Goal: Task Accomplishment & Management: Manage account settings

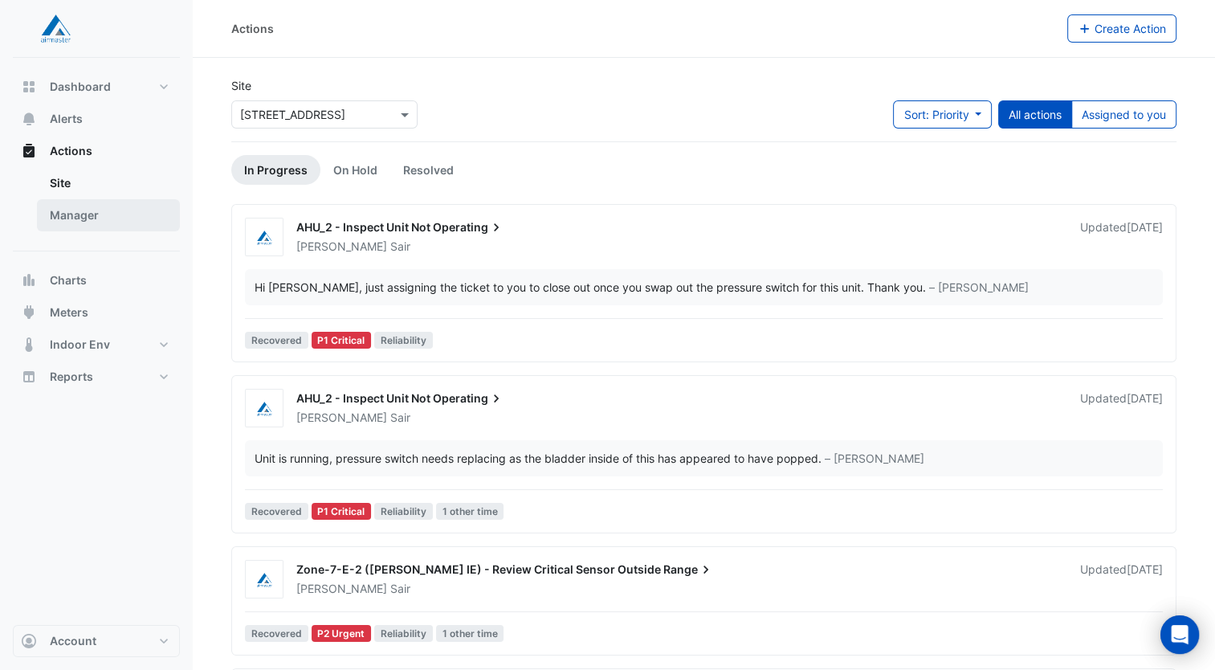
click at [70, 210] on link "Manager" at bounding box center [108, 215] width 143 height 32
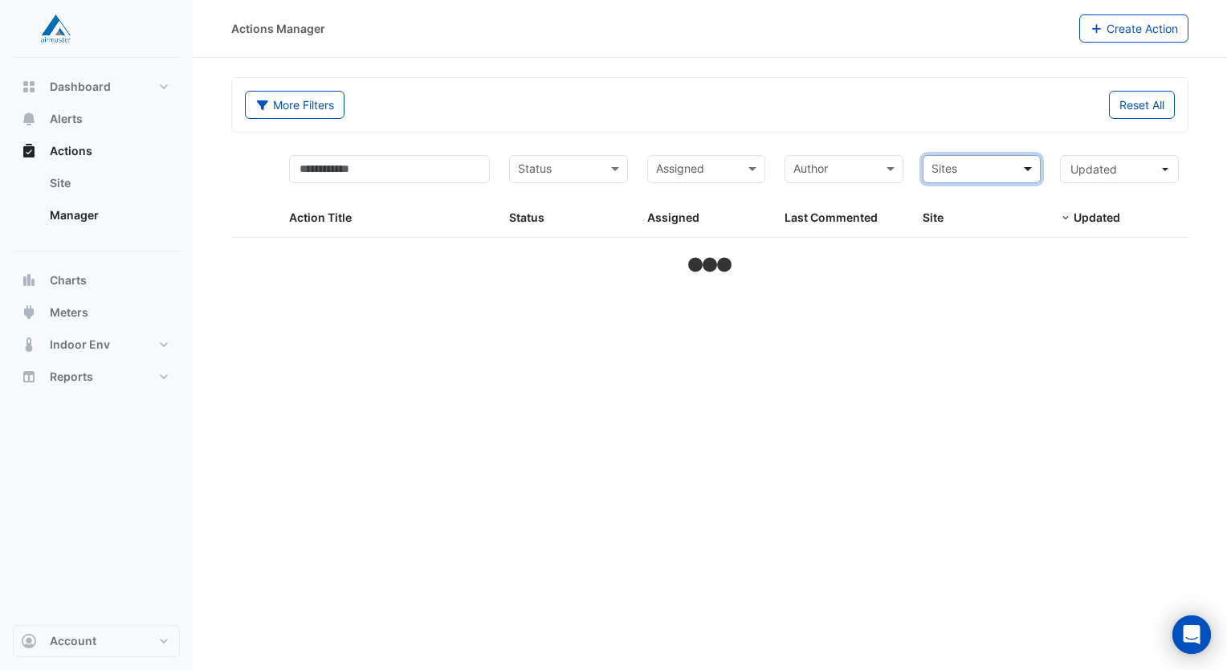
click at [1037, 165] on span at bounding box center [1030, 169] width 20 height 18
click at [981, 219] on span "[STREET_ADDRESS]" at bounding box center [989, 226] width 105 height 14
click at [736, 162] on input "text" at bounding box center [697, 170] width 83 height 18
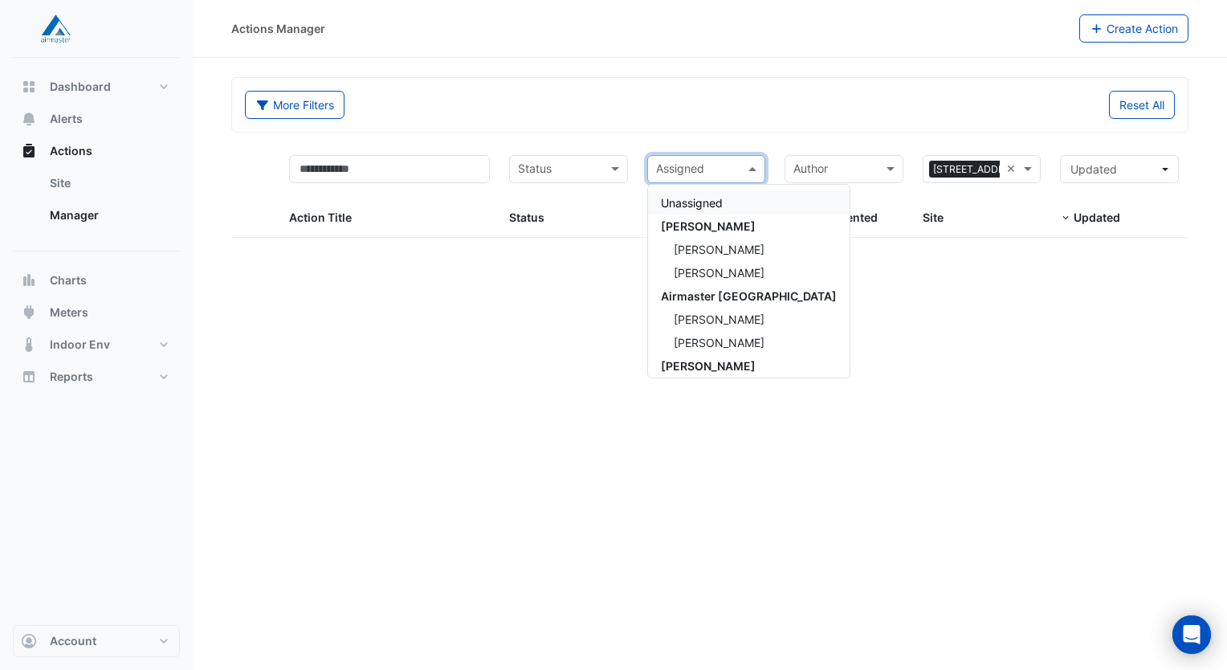
select select "**"
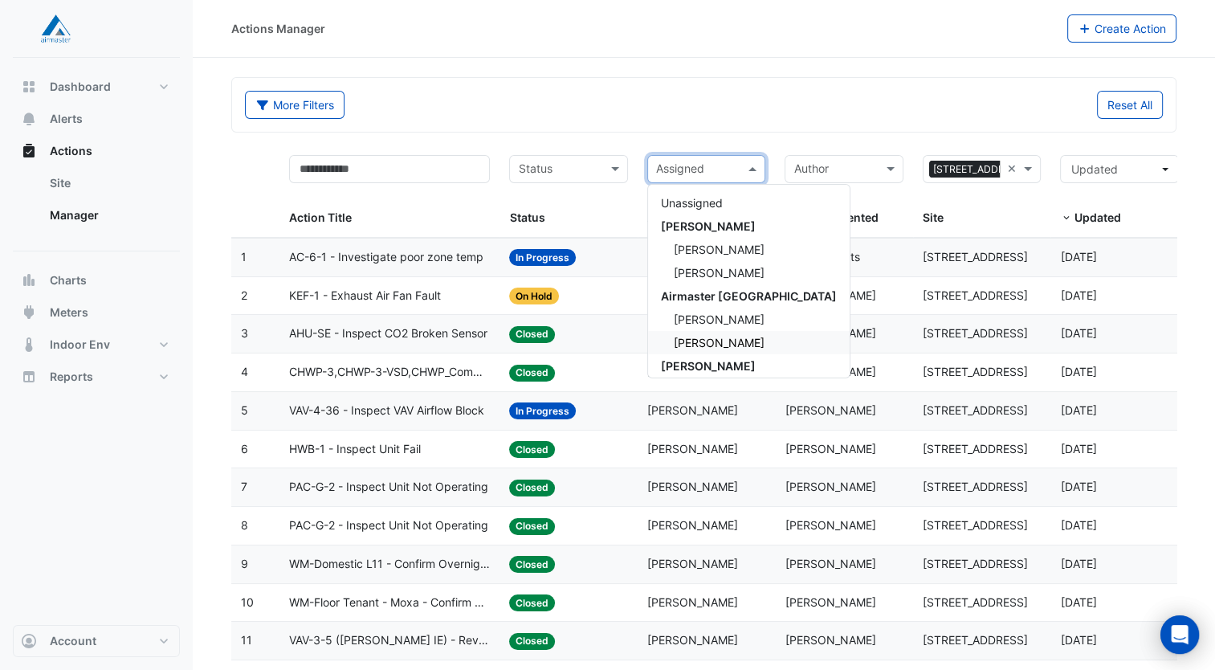
click at [693, 336] on span "[PERSON_NAME]" at bounding box center [719, 343] width 91 height 14
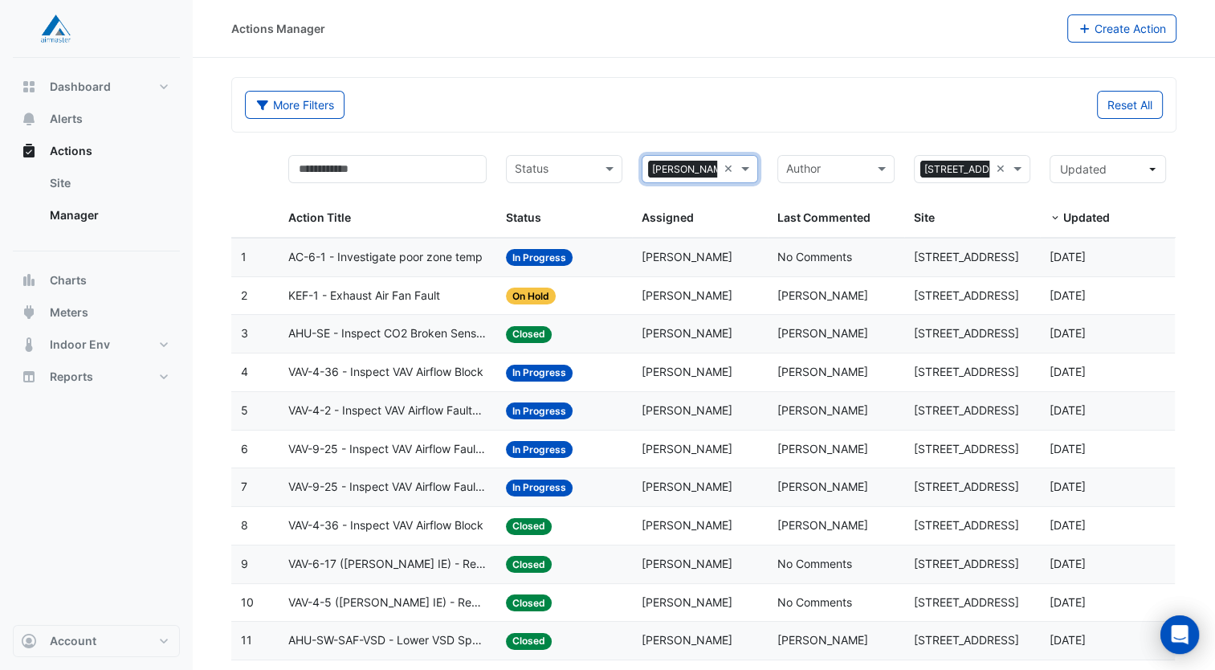
click at [588, 287] on div "Status: On Hold" at bounding box center [564, 296] width 116 height 18
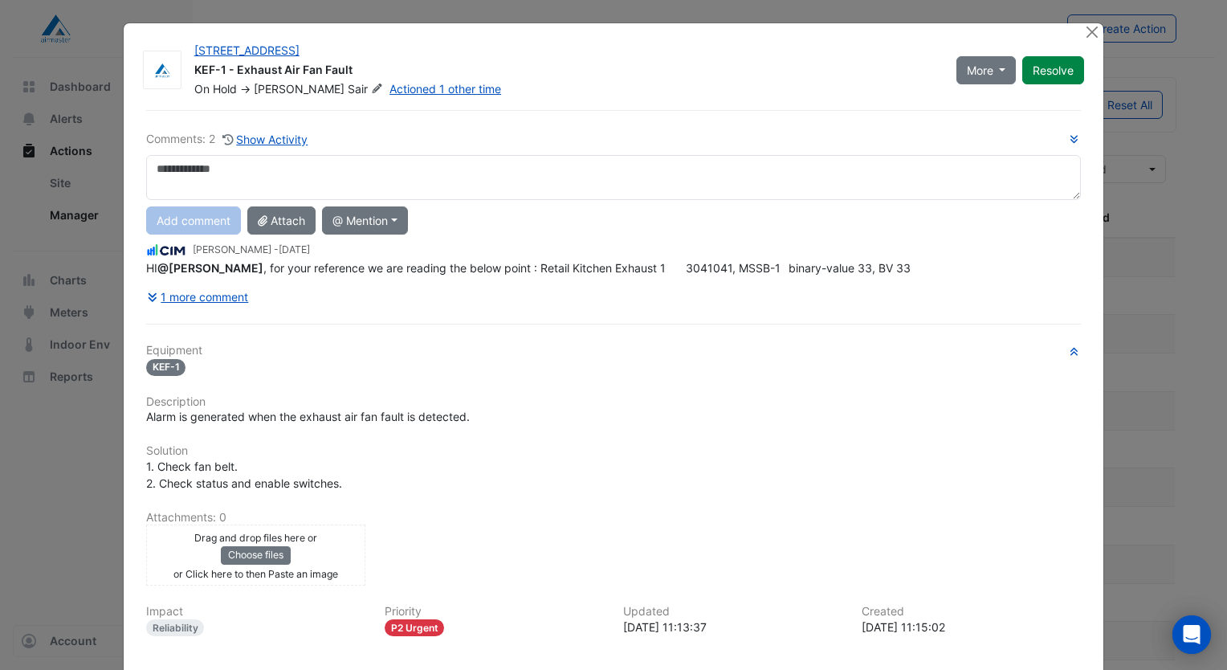
click at [297, 178] on textarea at bounding box center [613, 177] width 935 height 45
type textarea "**********"
click at [194, 227] on button "Add comment" at bounding box center [193, 220] width 95 height 28
click at [1041, 63] on button "Resolve" at bounding box center [1054, 70] width 62 height 28
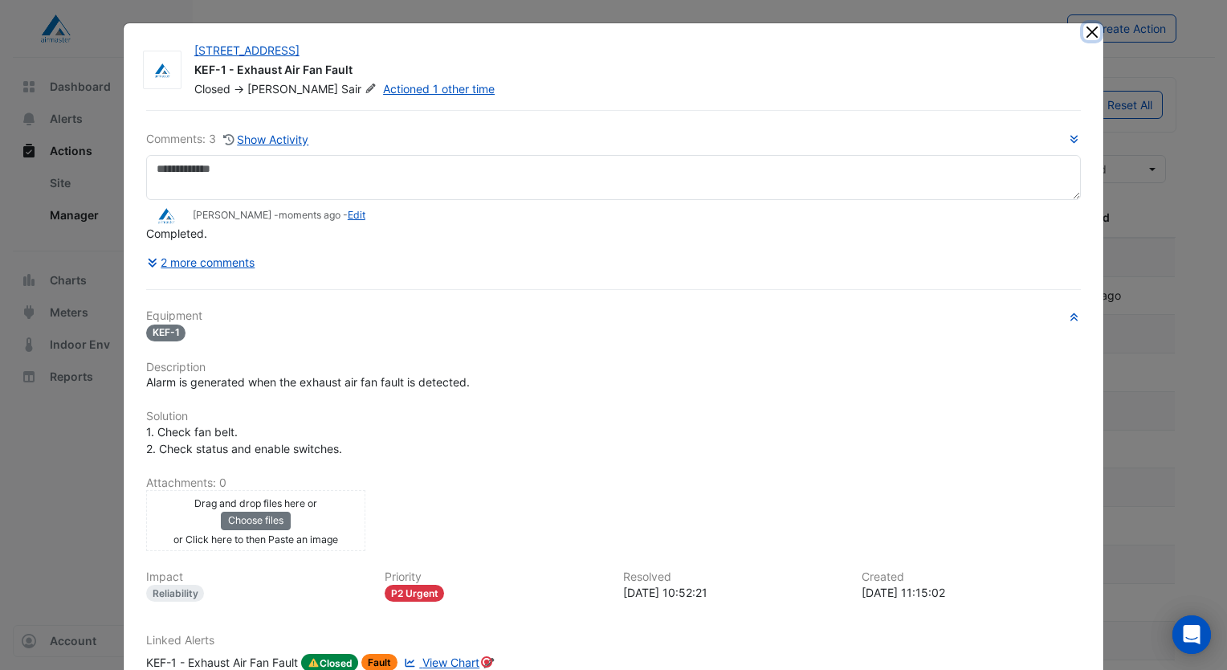
click at [1084, 25] on button "Close" at bounding box center [1092, 31] width 17 height 17
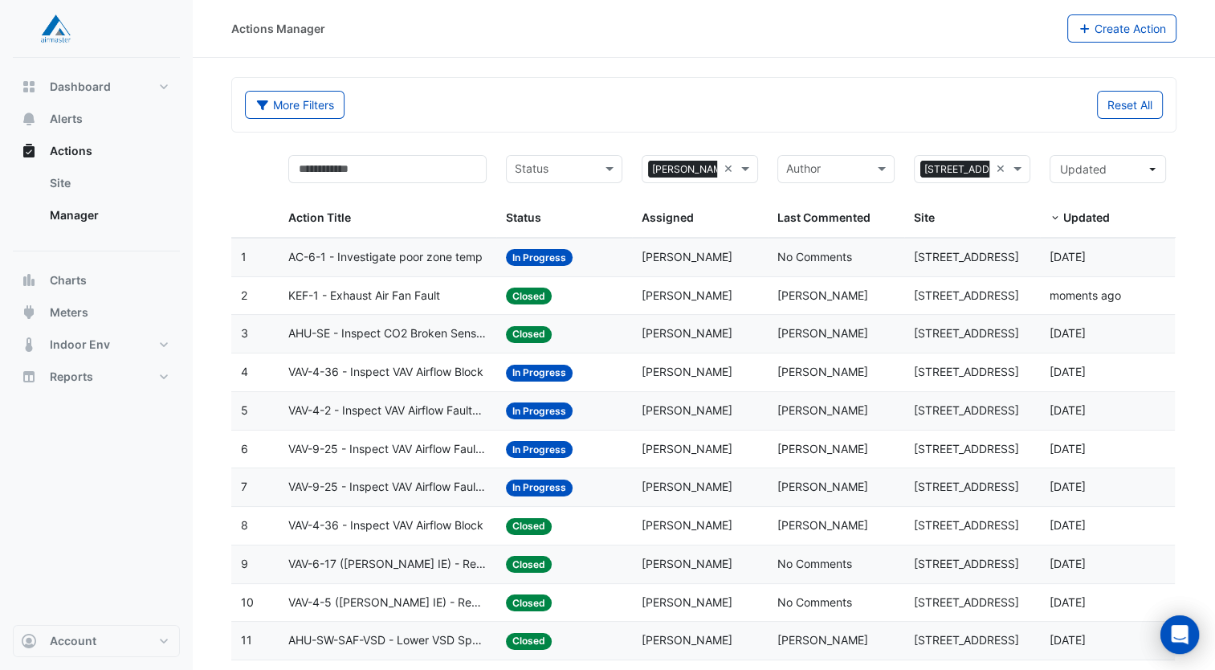
click at [578, 163] on input "text" at bounding box center [555, 170] width 80 height 18
click at [559, 226] on span "In Progress" at bounding box center [549, 226] width 59 height 14
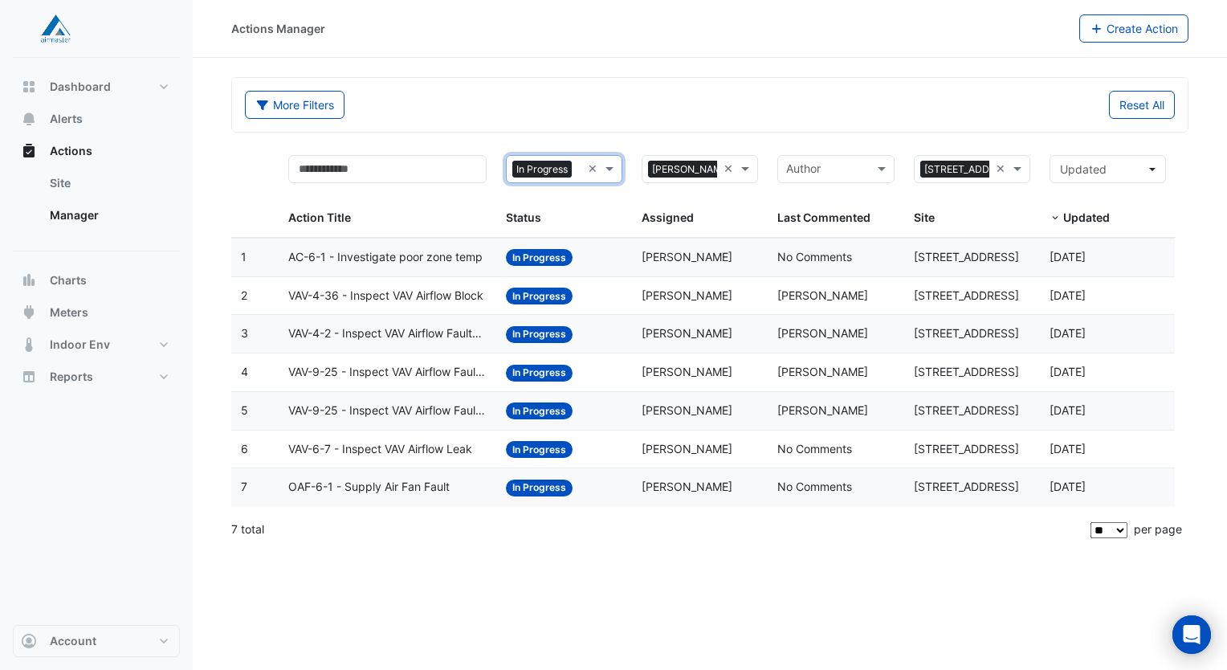
click at [417, 251] on span "AC-6-1 - Investigate poor zone temp" at bounding box center [385, 257] width 194 height 18
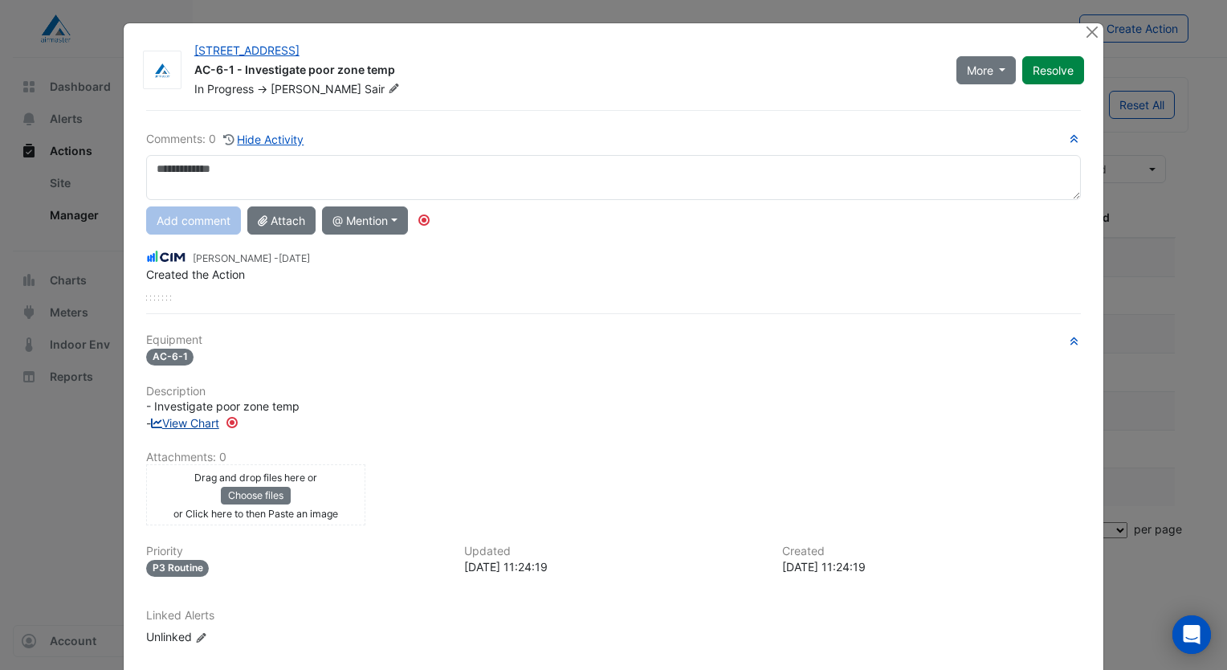
click at [194, 422] on link "View Chart" at bounding box center [185, 423] width 68 height 14
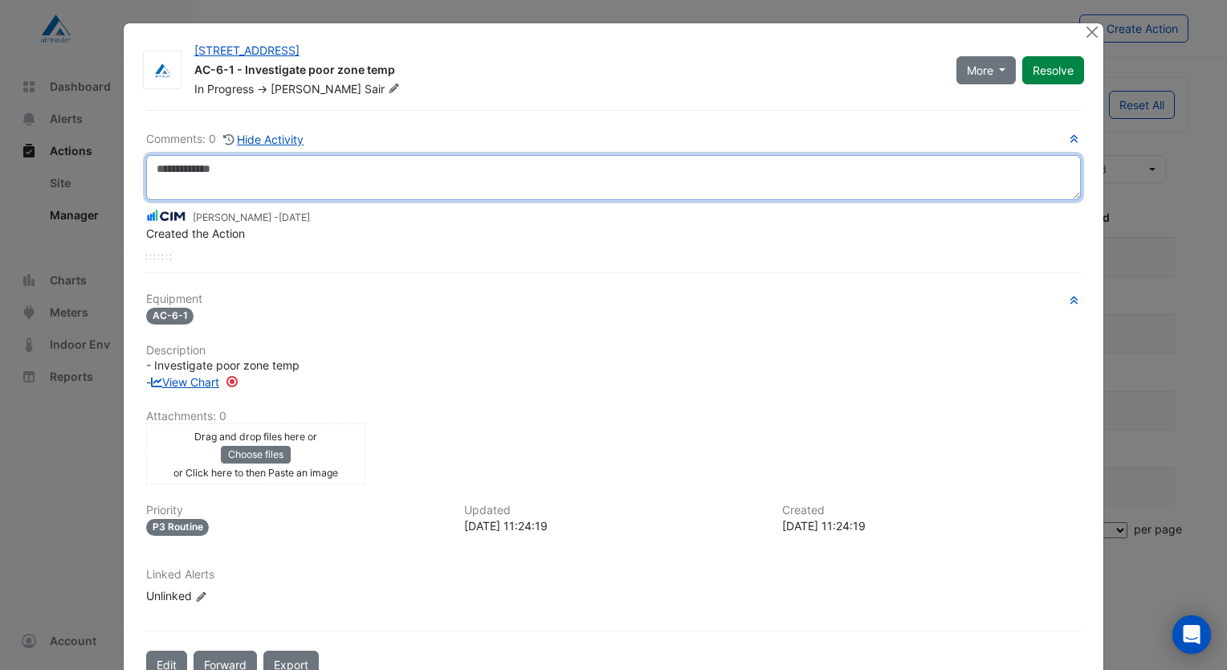
click at [255, 175] on textarea at bounding box center [613, 177] width 935 height 45
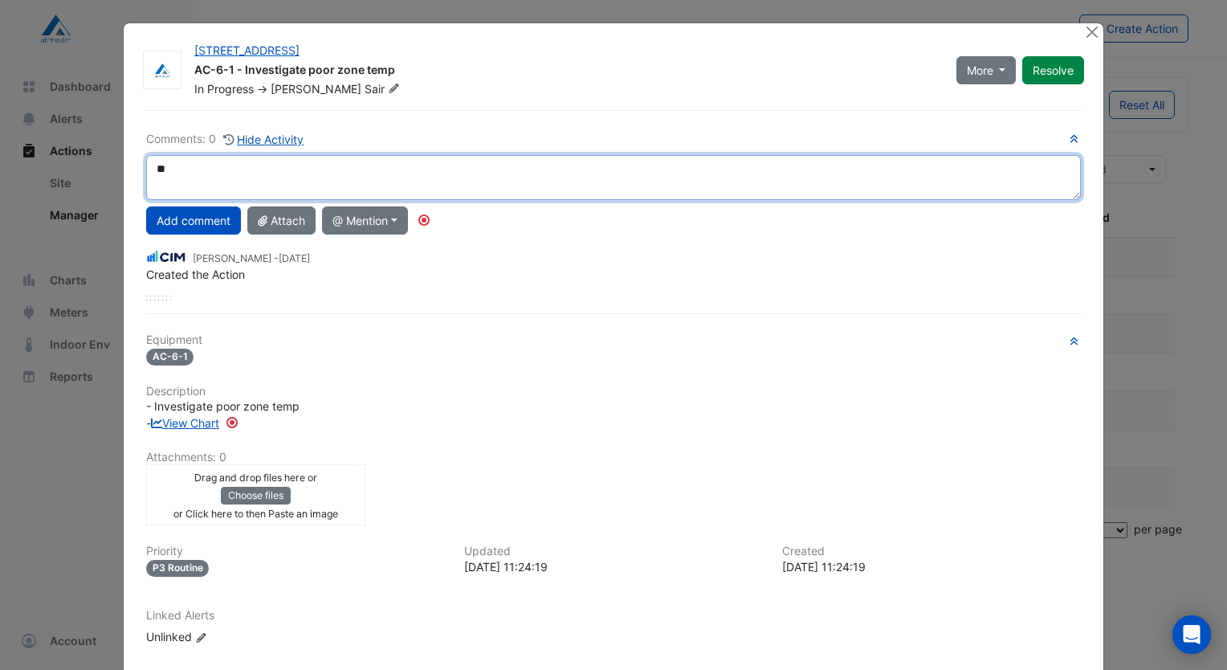
type textarea "*"
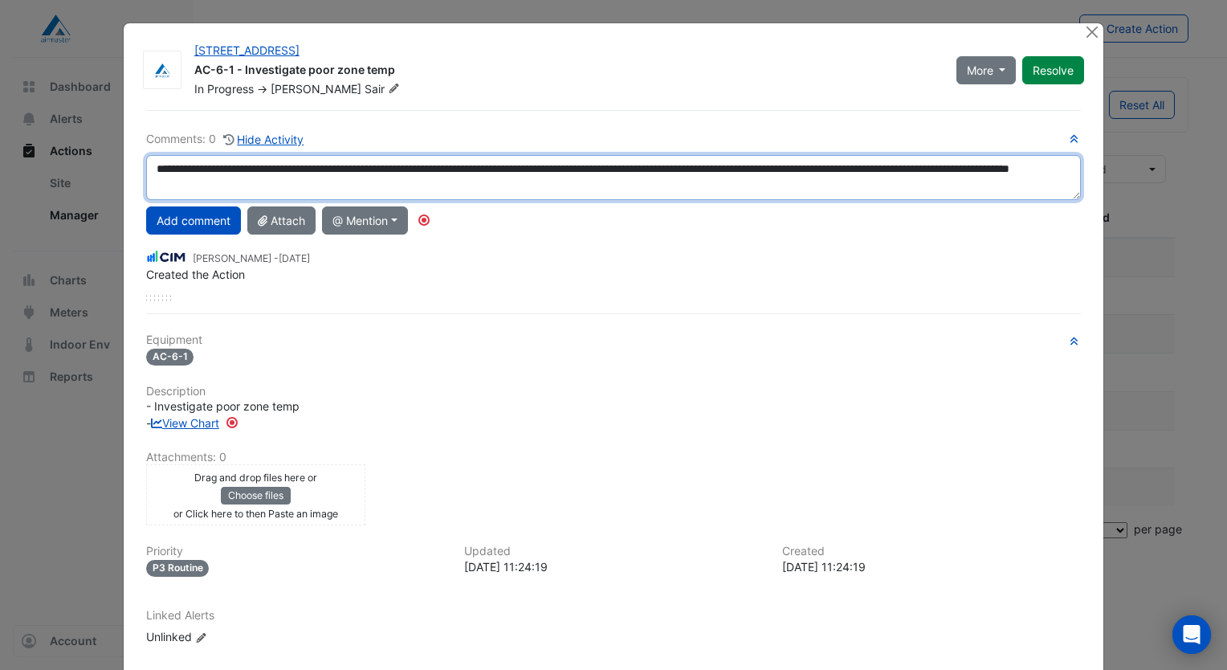
scroll to position [27, 0]
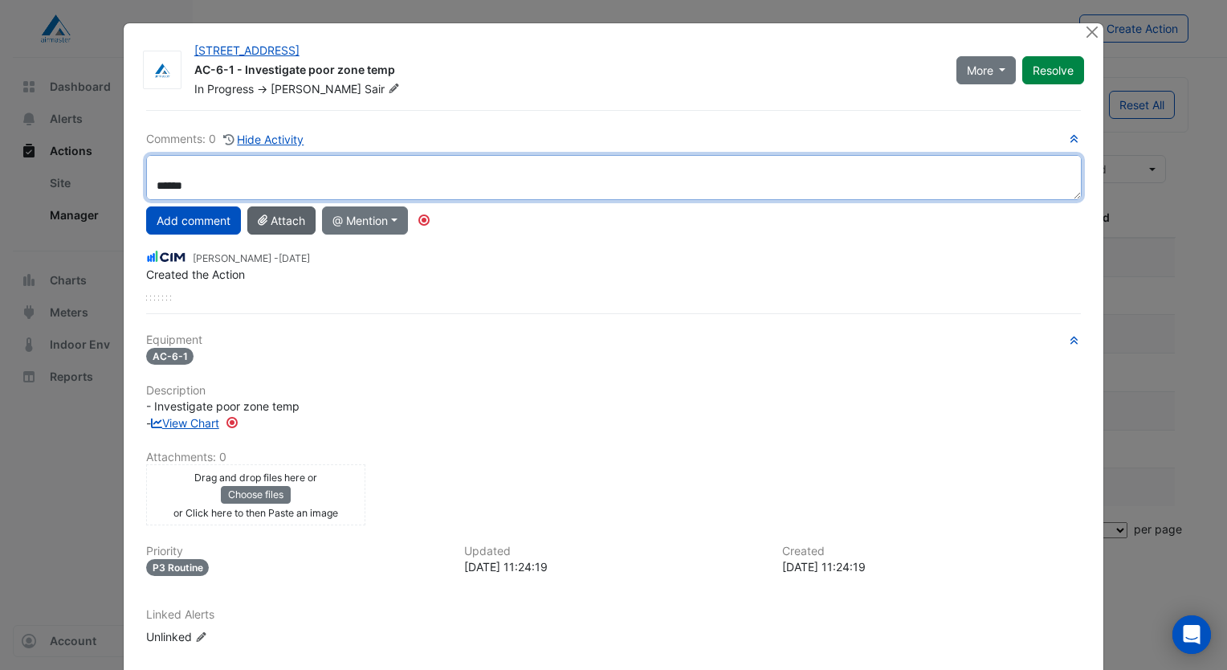
type textarea "**********"
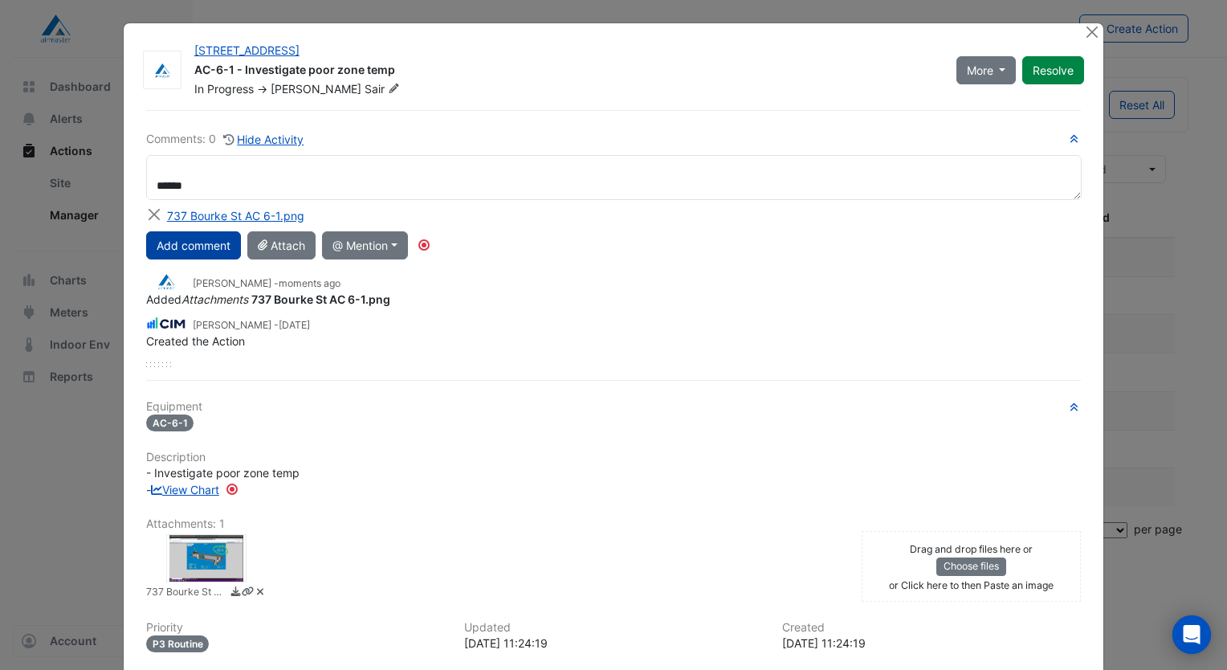
click at [189, 242] on button "Add comment" at bounding box center [193, 245] width 95 height 28
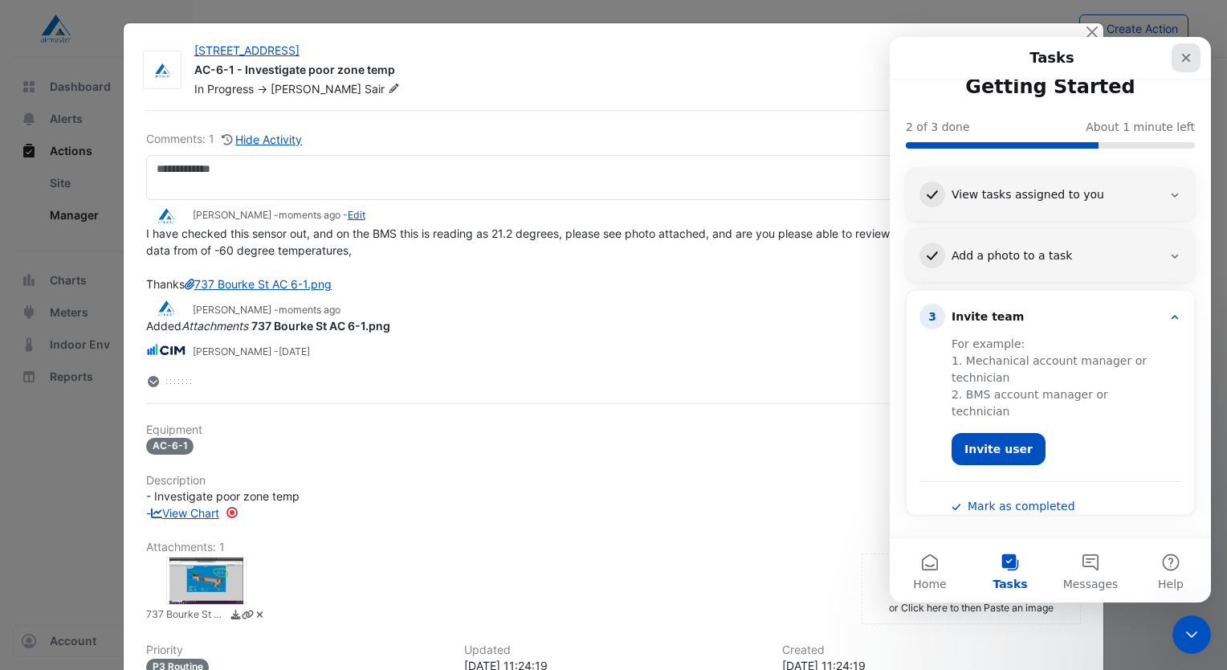
click at [1184, 59] on icon "Close" at bounding box center [1186, 58] width 9 height 9
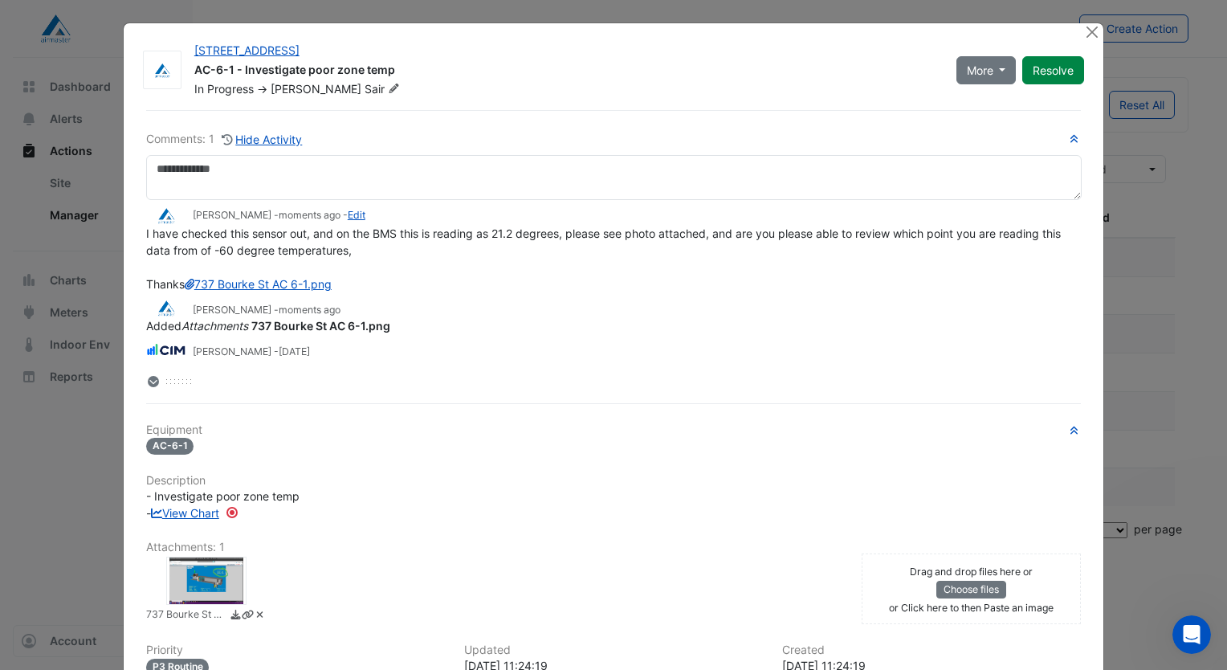
scroll to position [0, 0]
click at [986, 64] on span "More" at bounding box center [980, 70] width 27 height 17
click at [984, 96] on button "On Hold" at bounding box center [1013, 103] width 127 height 23
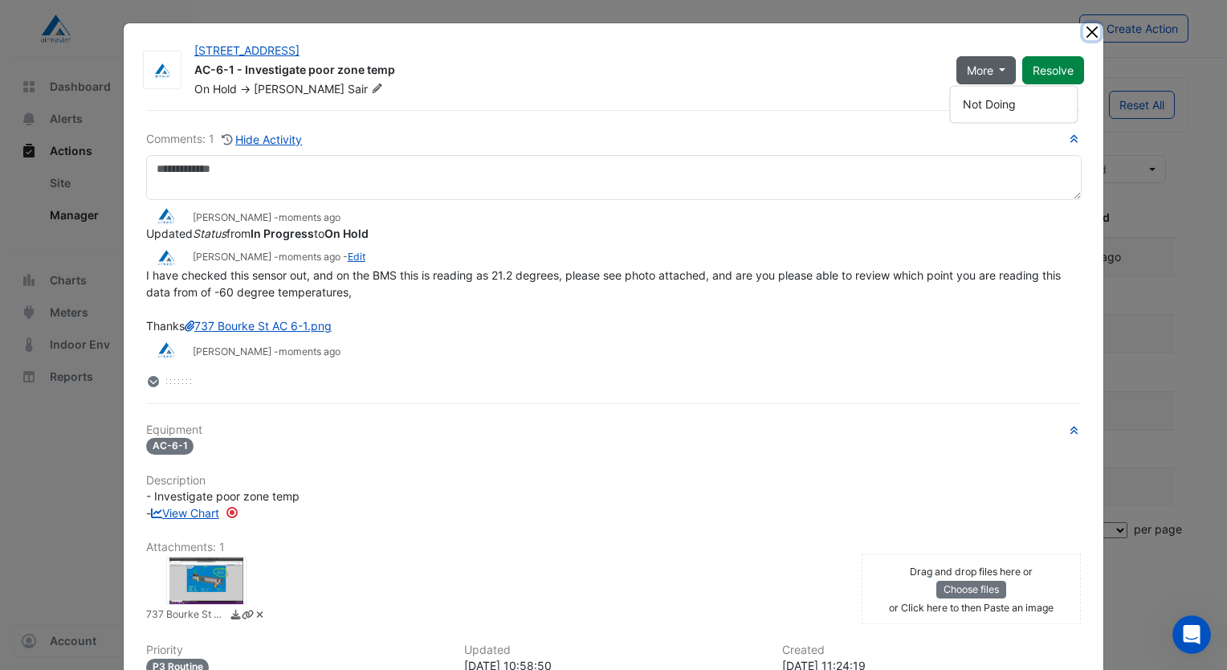
click at [1086, 35] on button "Close" at bounding box center [1092, 31] width 17 height 17
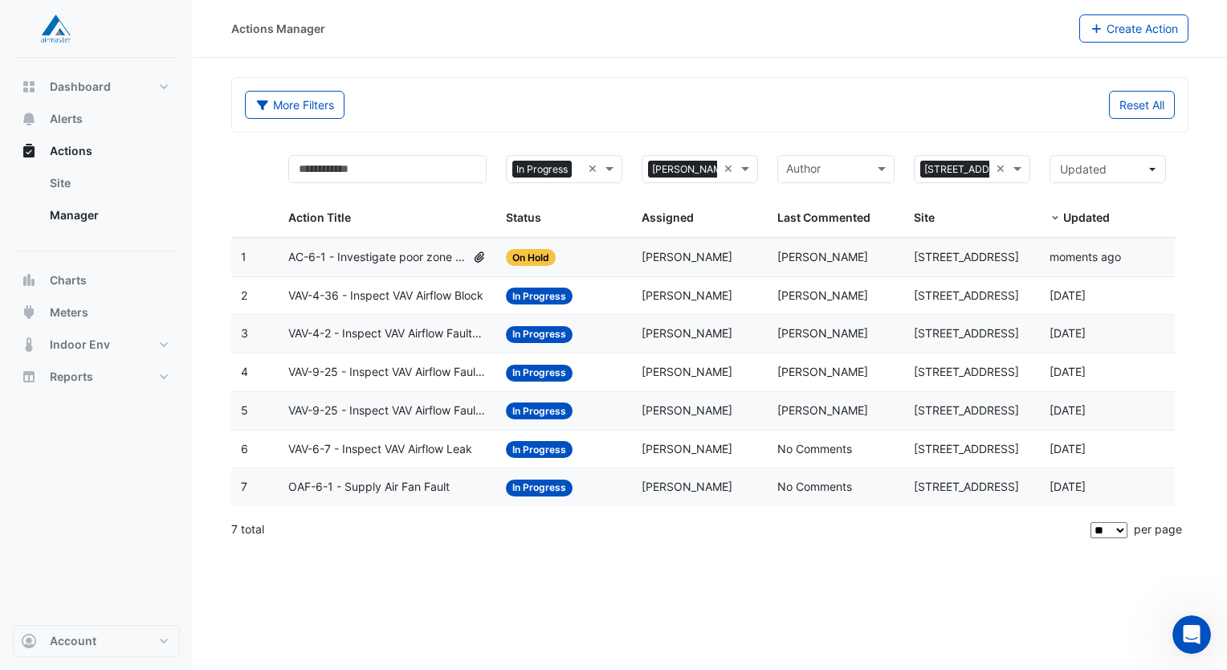
click at [393, 296] on span "VAV-4-36 - Inspect VAV Airflow Block" at bounding box center [385, 296] width 195 height 18
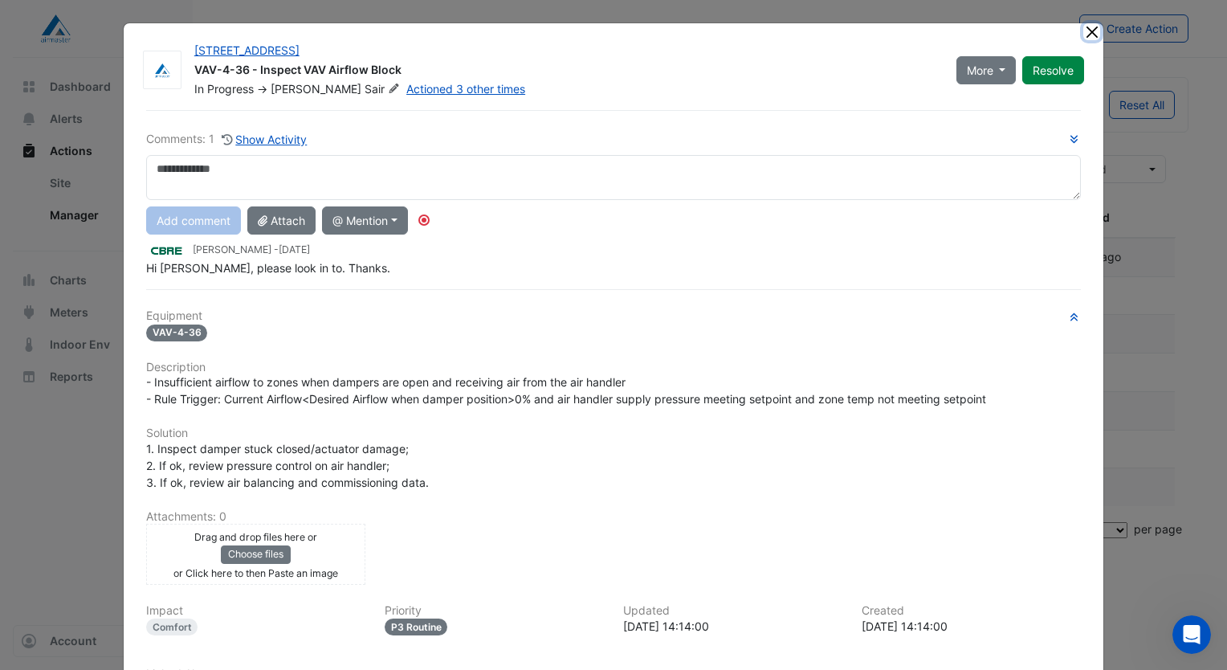
click at [1090, 31] on button "Close" at bounding box center [1092, 31] width 17 height 17
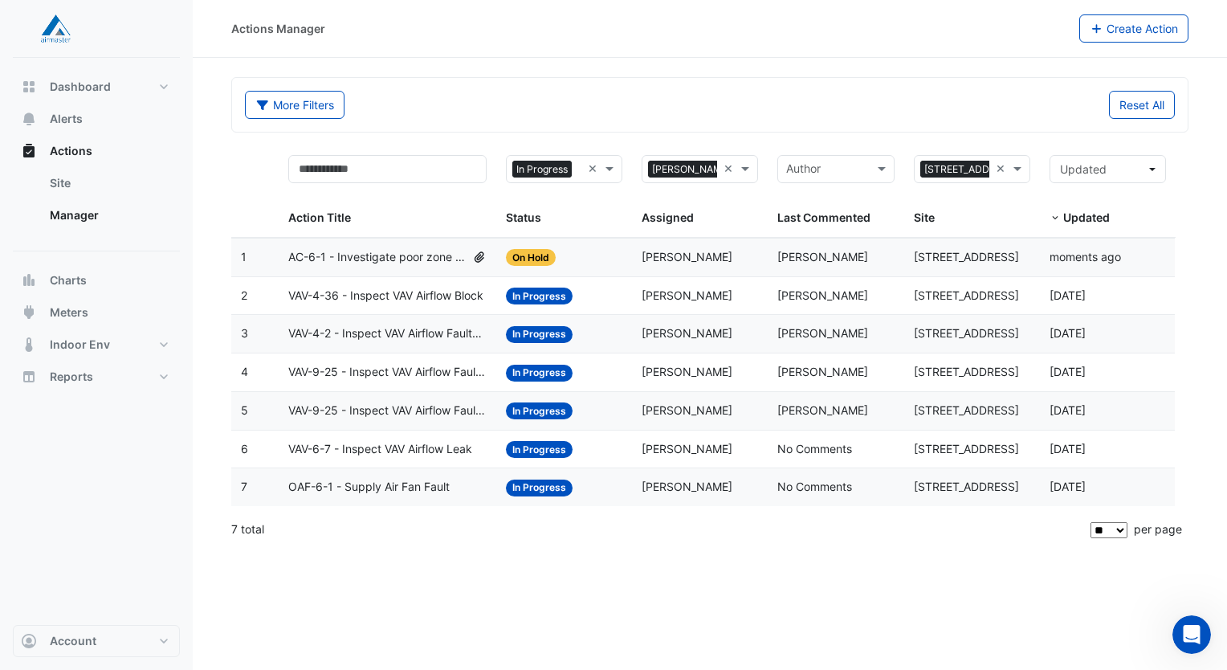
click at [338, 331] on span "VAV-4-2 - Inspect VAV Airflow Faulty Sensor" at bounding box center [387, 334] width 198 height 18
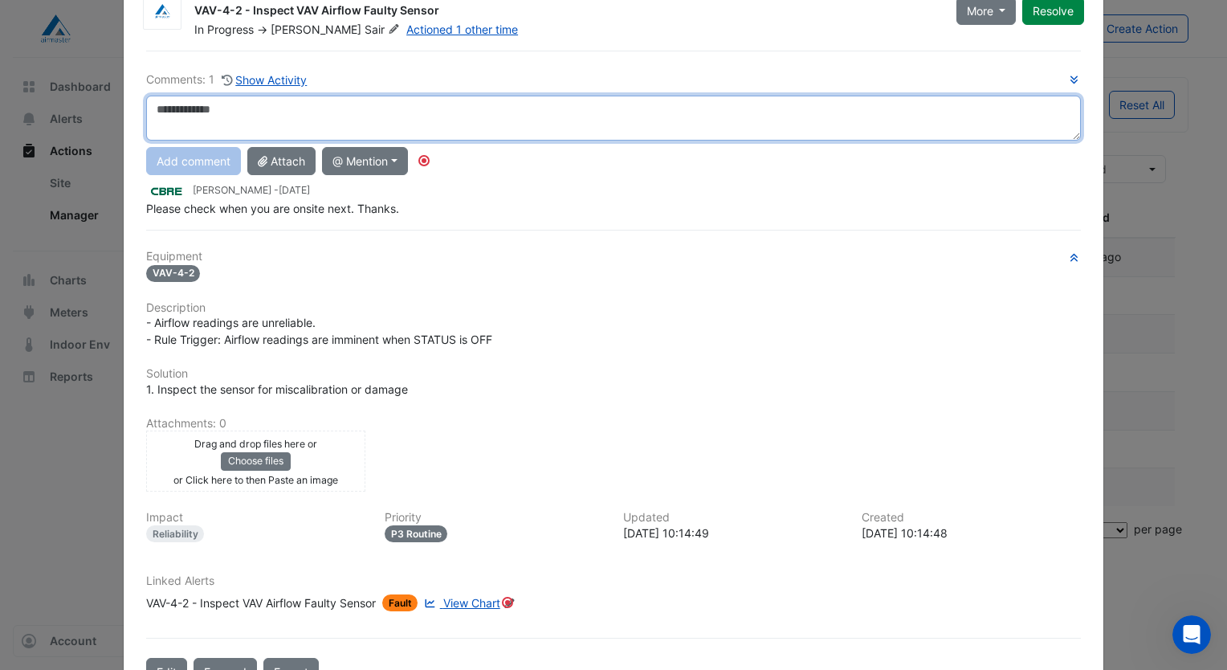
scroll to position [104, 0]
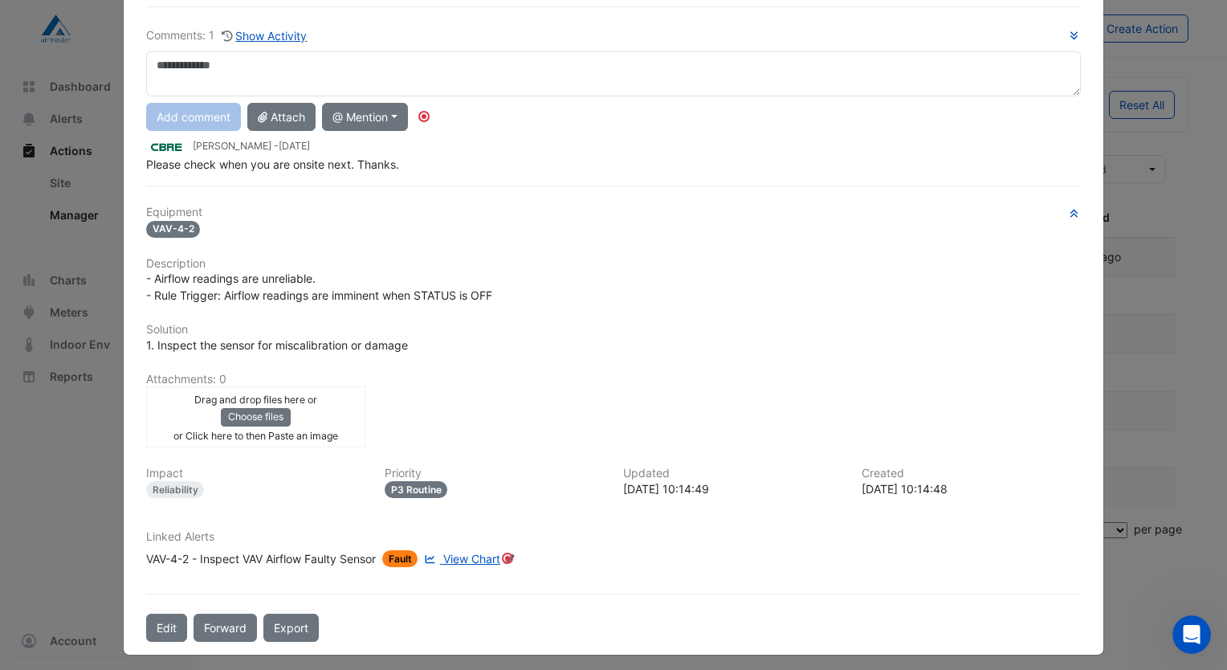
click at [463, 552] on span "View Chart" at bounding box center [471, 559] width 57 height 14
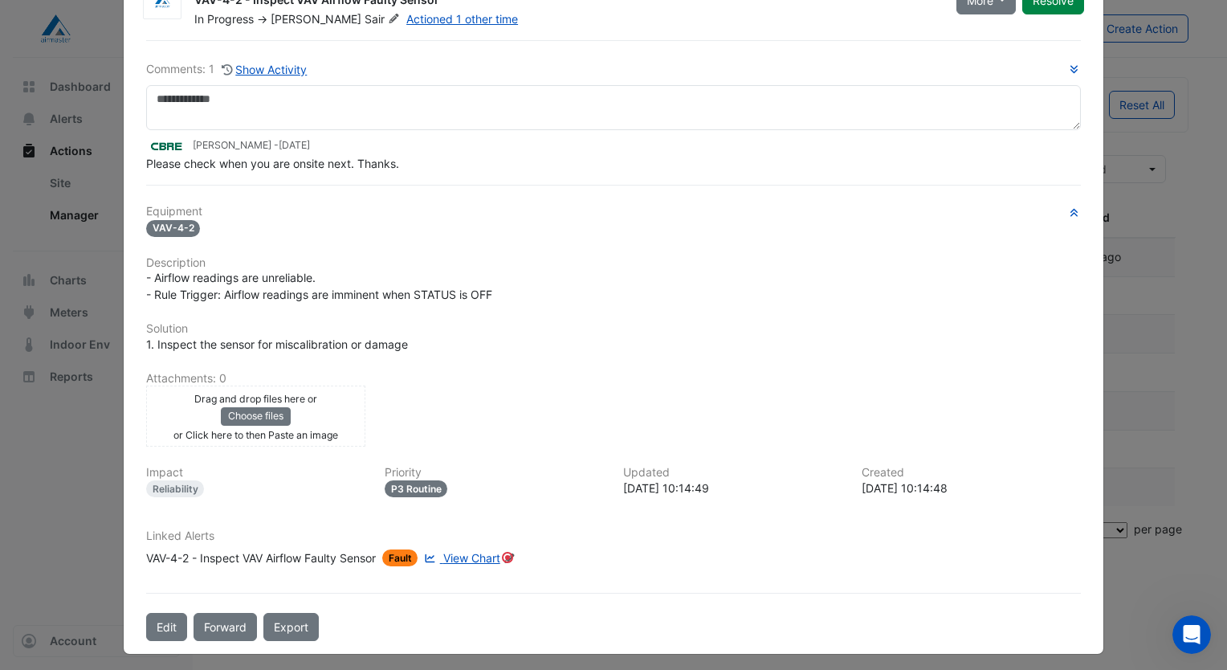
scroll to position [0, 0]
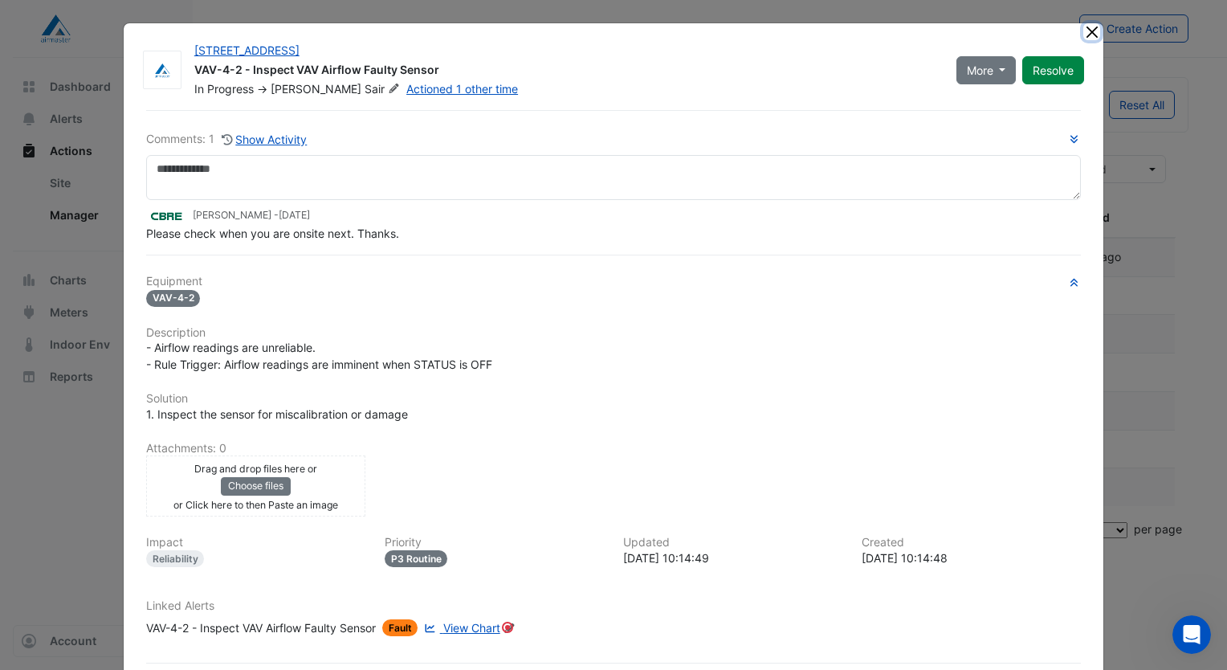
click at [1084, 32] on button "Close" at bounding box center [1092, 31] width 17 height 17
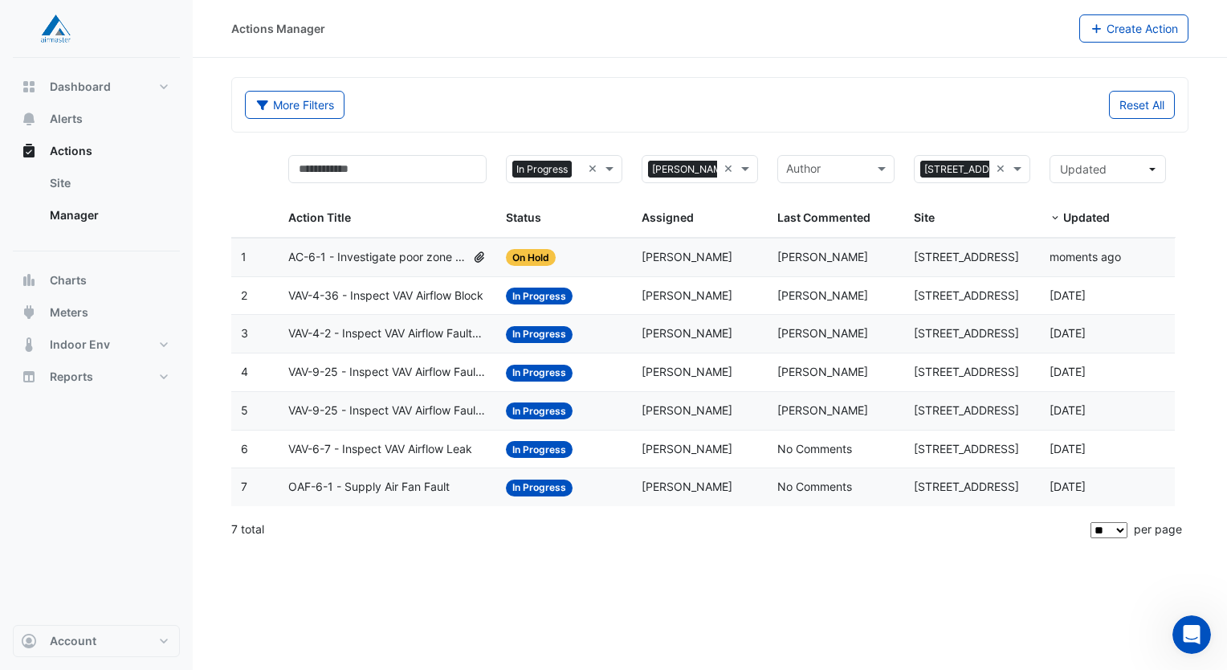
click at [413, 366] on span "VAV-9-25 - Inspect VAV Airflow Faulty Sensor" at bounding box center [387, 372] width 198 height 18
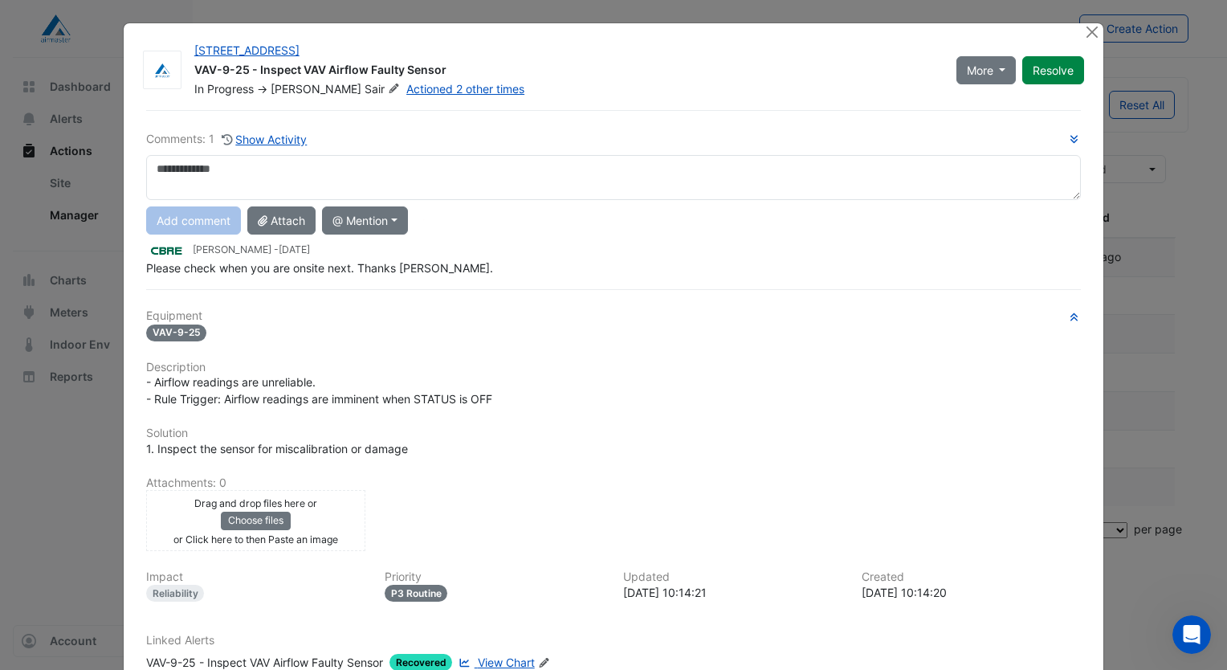
click at [517, 655] on span "View Chart" at bounding box center [506, 662] width 57 height 14
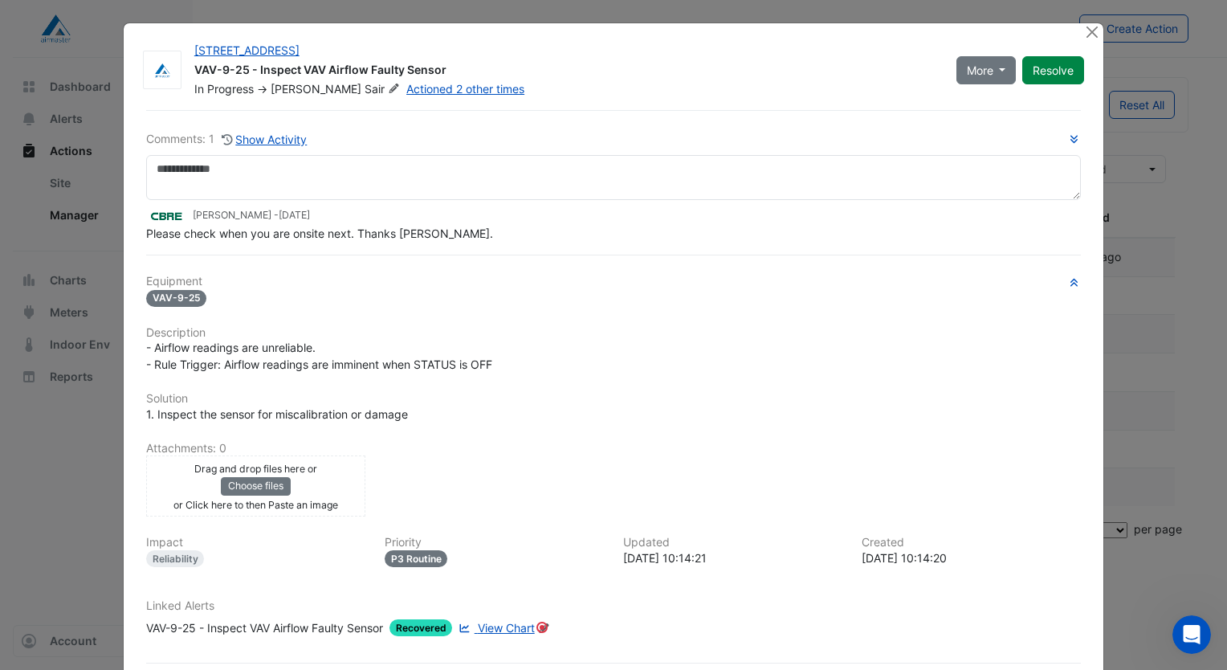
click at [502, 623] on span "View Chart" at bounding box center [506, 628] width 57 height 14
click at [430, 623] on span "Recovered" at bounding box center [421, 627] width 63 height 17
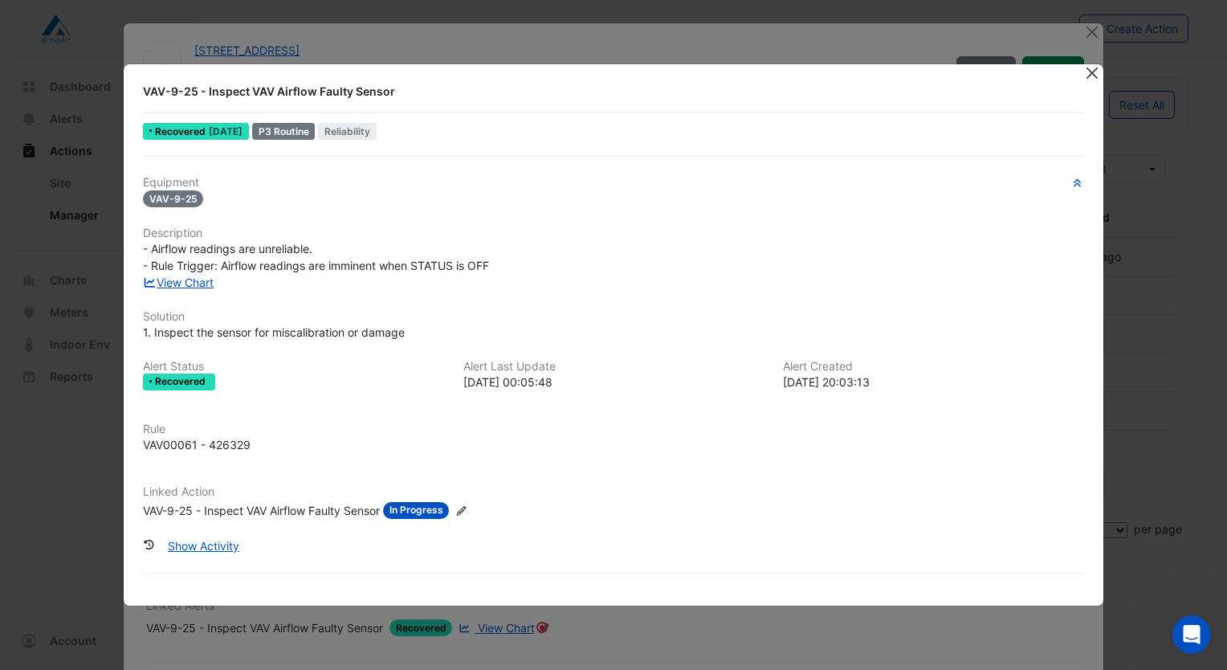
click at [1086, 76] on button "Close" at bounding box center [1092, 72] width 17 height 17
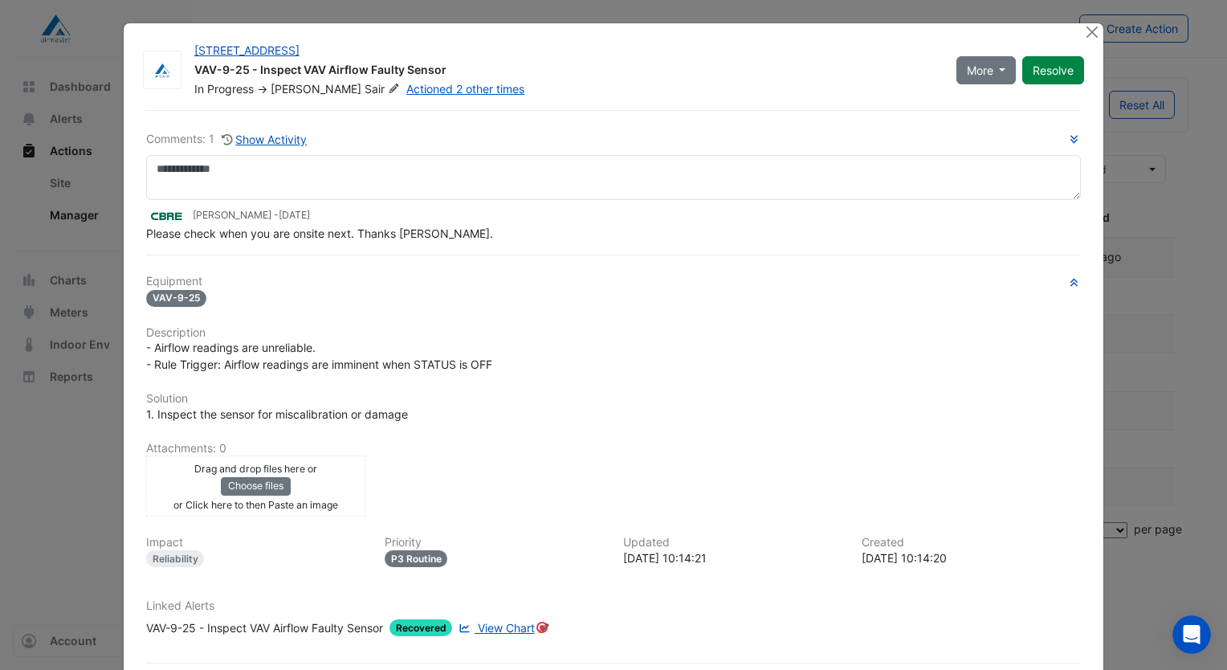
click at [1096, 30] on div at bounding box center [1094, 32] width 20 height 18
click at [1095, 30] on div at bounding box center [1094, 32] width 20 height 18
click at [1084, 24] on button "Close" at bounding box center [1092, 31] width 17 height 17
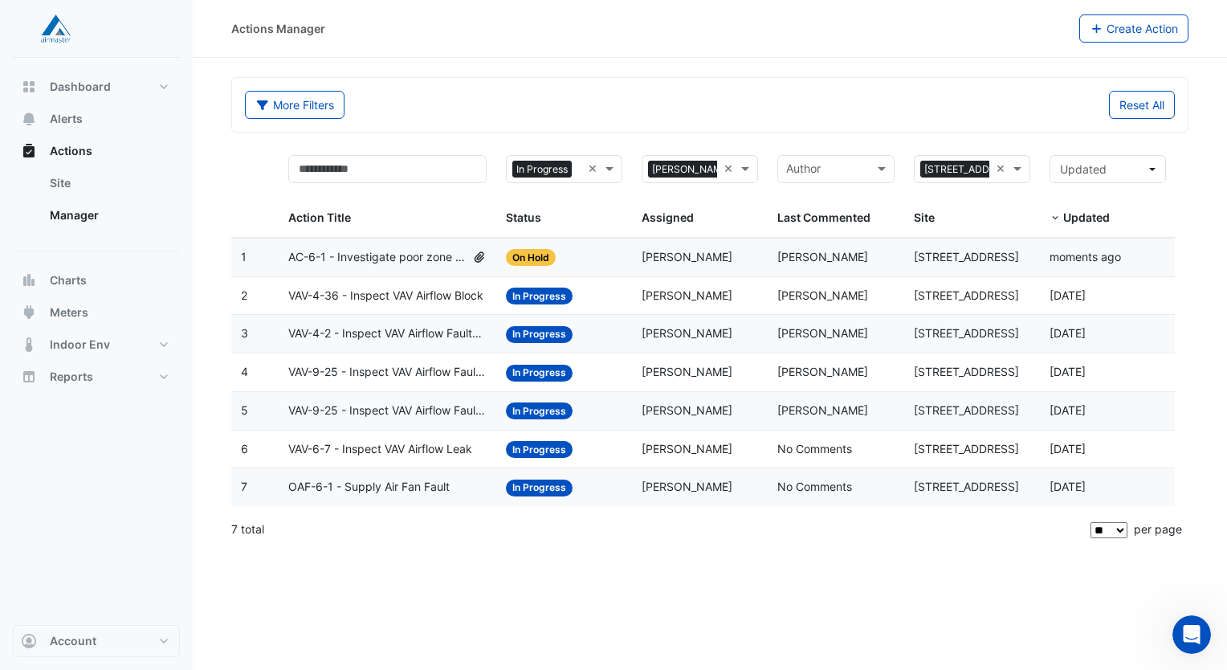
click at [393, 410] on span "VAV-9-25 - Inspect VAV Airflow Faulty Sensor" at bounding box center [387, 411] width 198 height 18
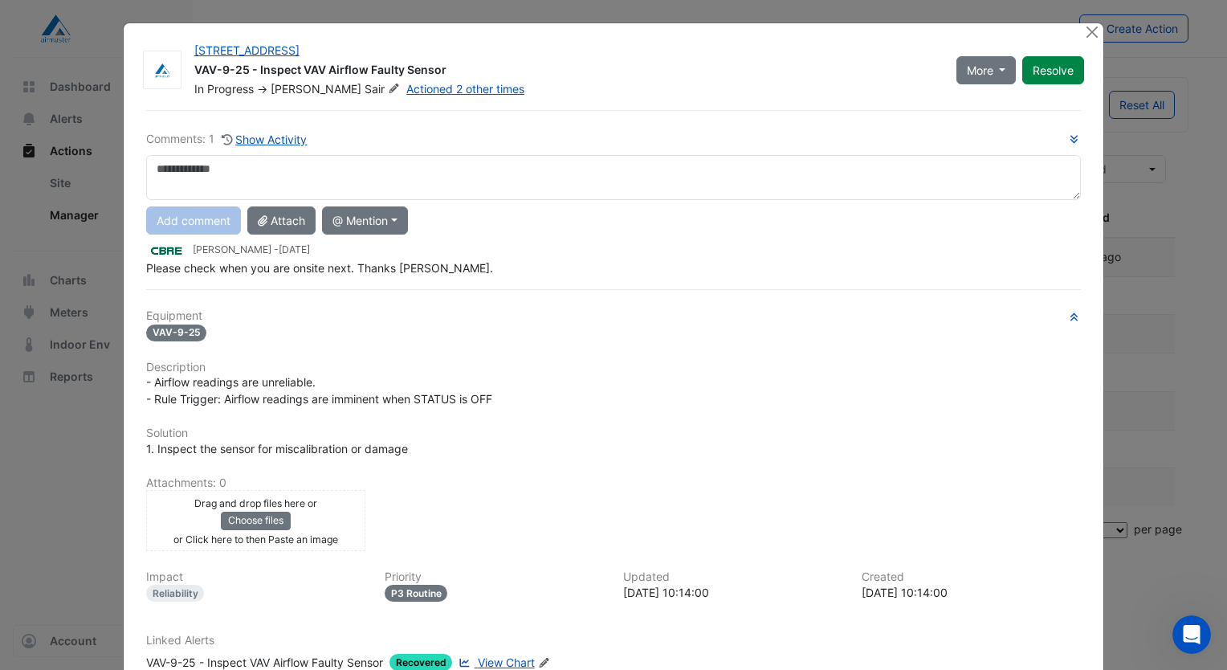
click at [270, 162] on textarea at bounding box center [613, 177] width 935 height 45
type textarea "*"
click at [1088, 40] on div at bounding box center [1094, 32] width 20 height 18
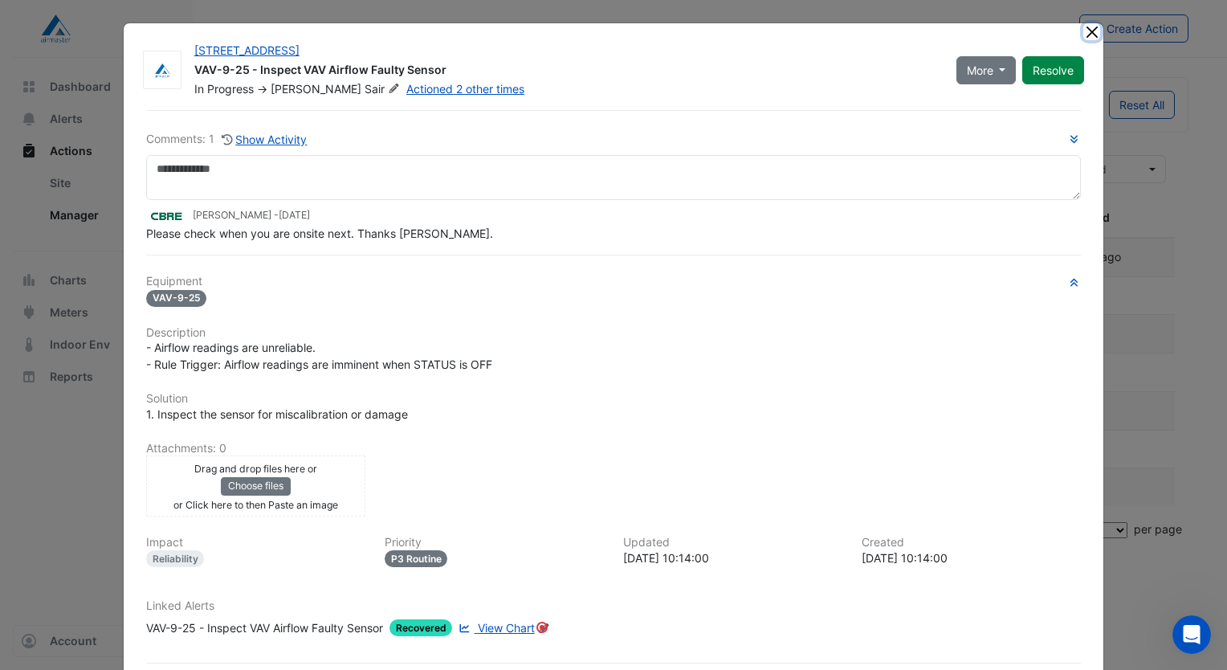
click at [1085, 32] on button "Close" at bounding box center [1092, 31] width 17 height 17
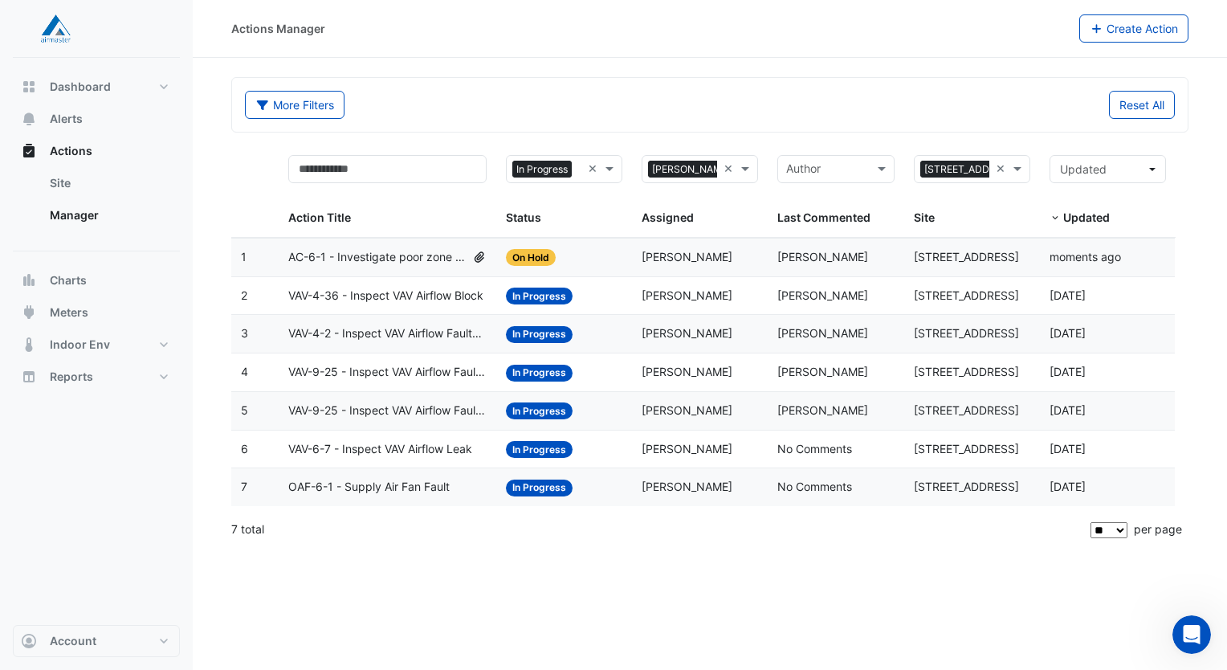
click at [437, 447] on span "VAV-6-7 - Inspect VAV Airflow Leak" at bounding box center [380, 449] width 184 height 18
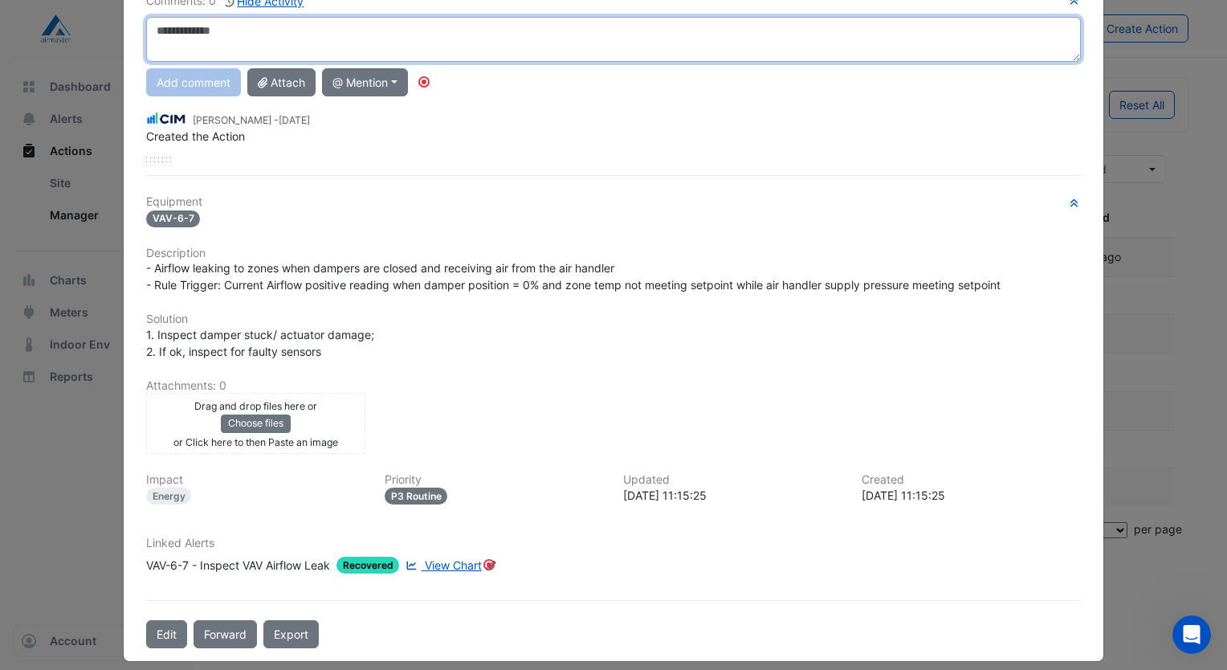
scroll to position [145, 0]
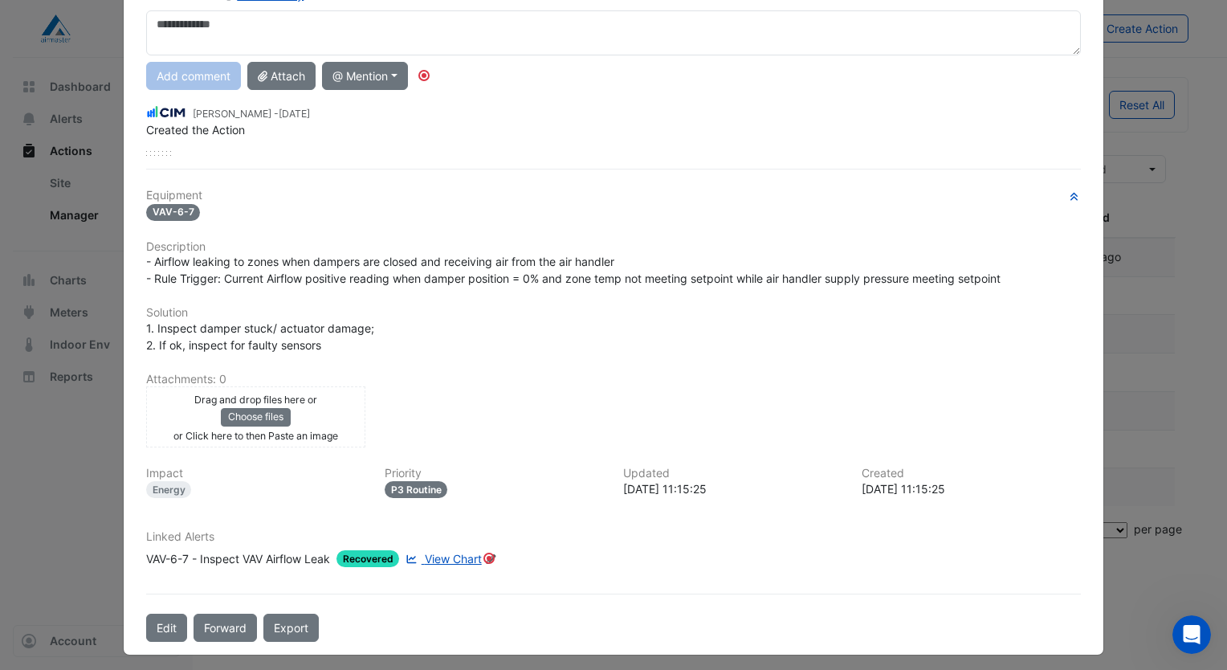
click at [448, 552] on span "View Chart" at bounding box center [453, 559] width 57 height 14
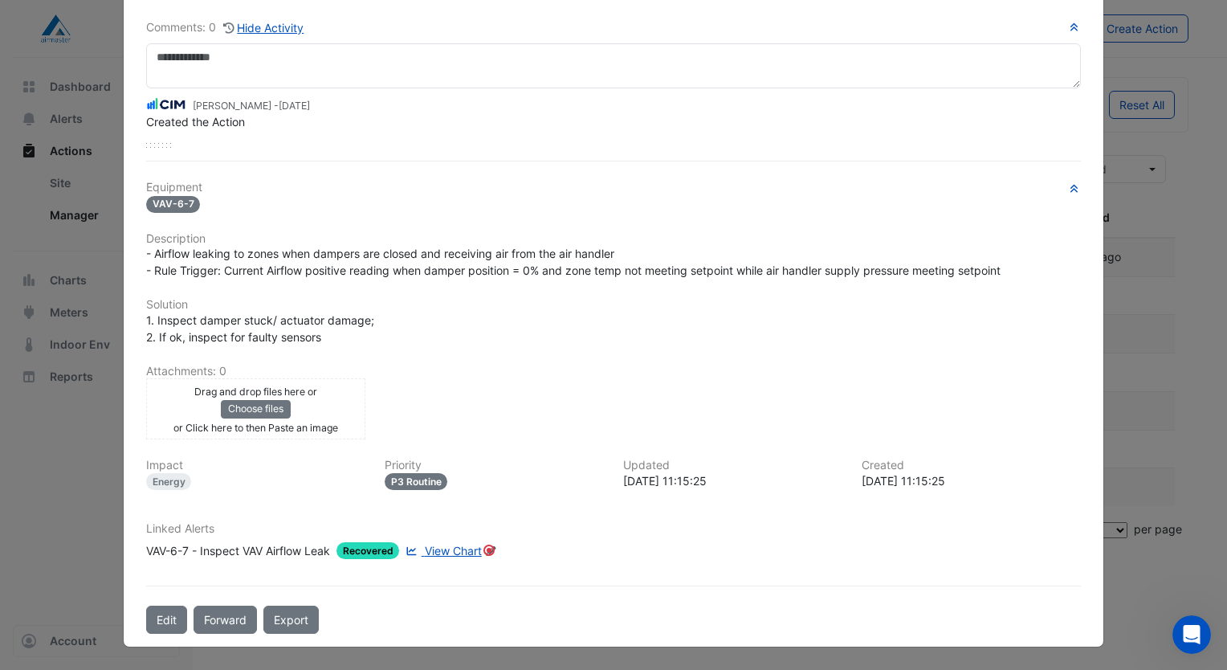
scroll to position [104, 0]
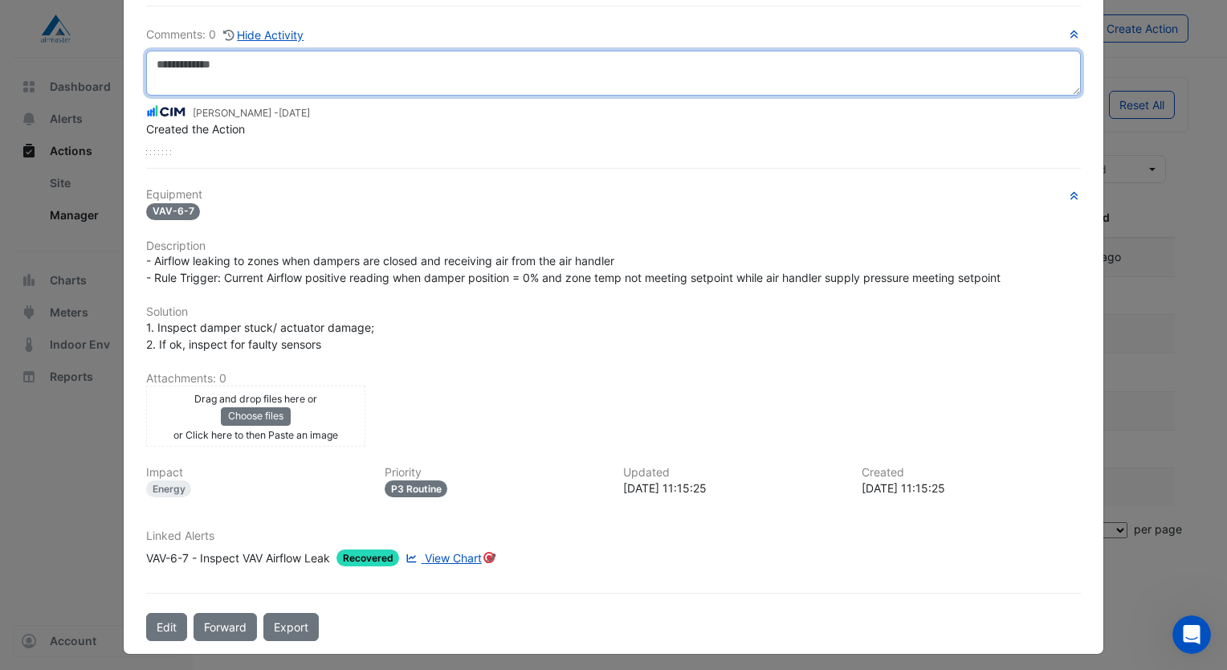
click at [337, 82] on textarea at bounding box center [613, 73] width 935 height 45
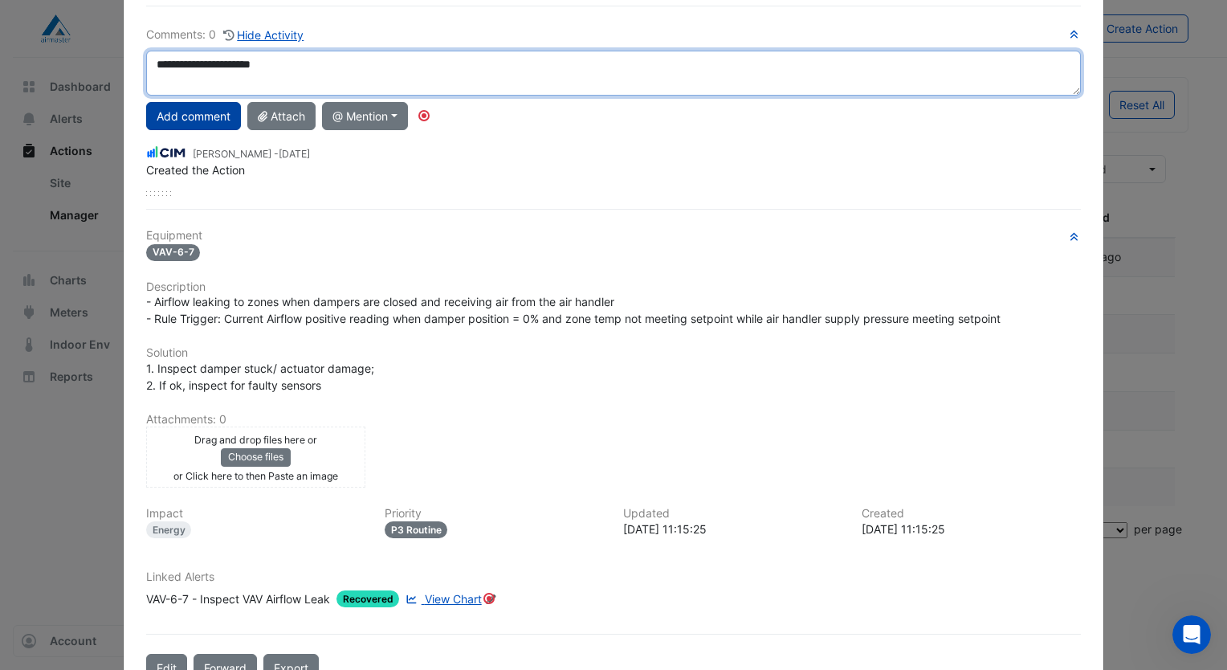
type textarea "**********"
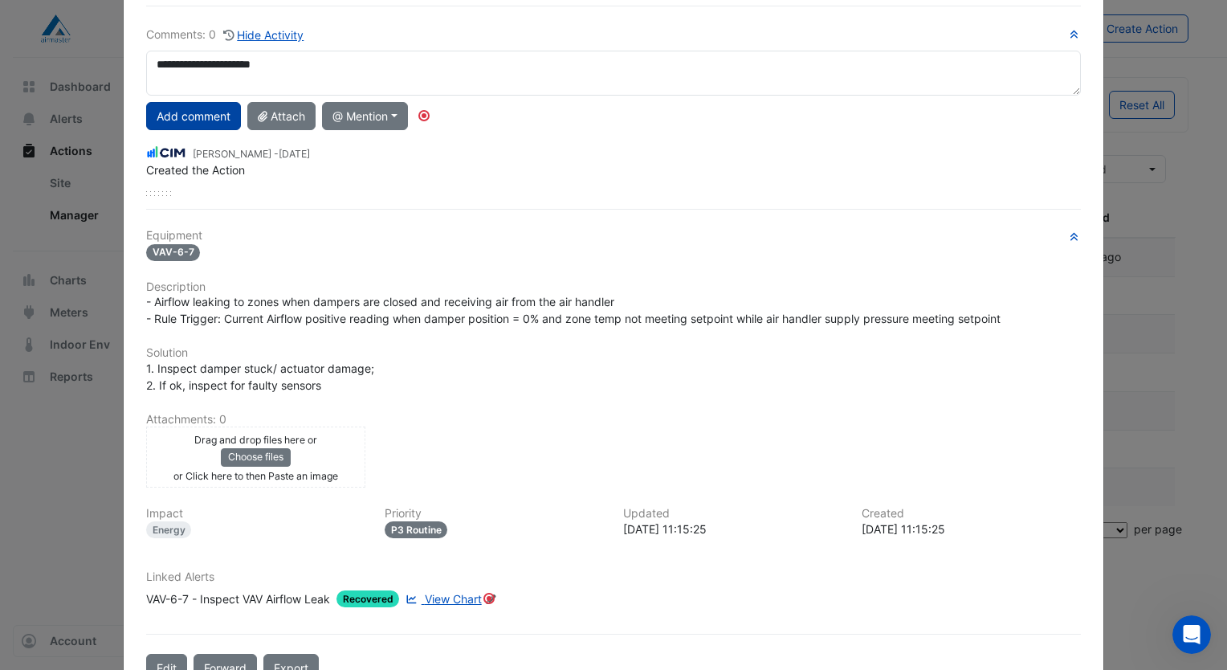
click at [206, 116] on button "Add comment" at bounding box center [193, 116] width 95 height 28
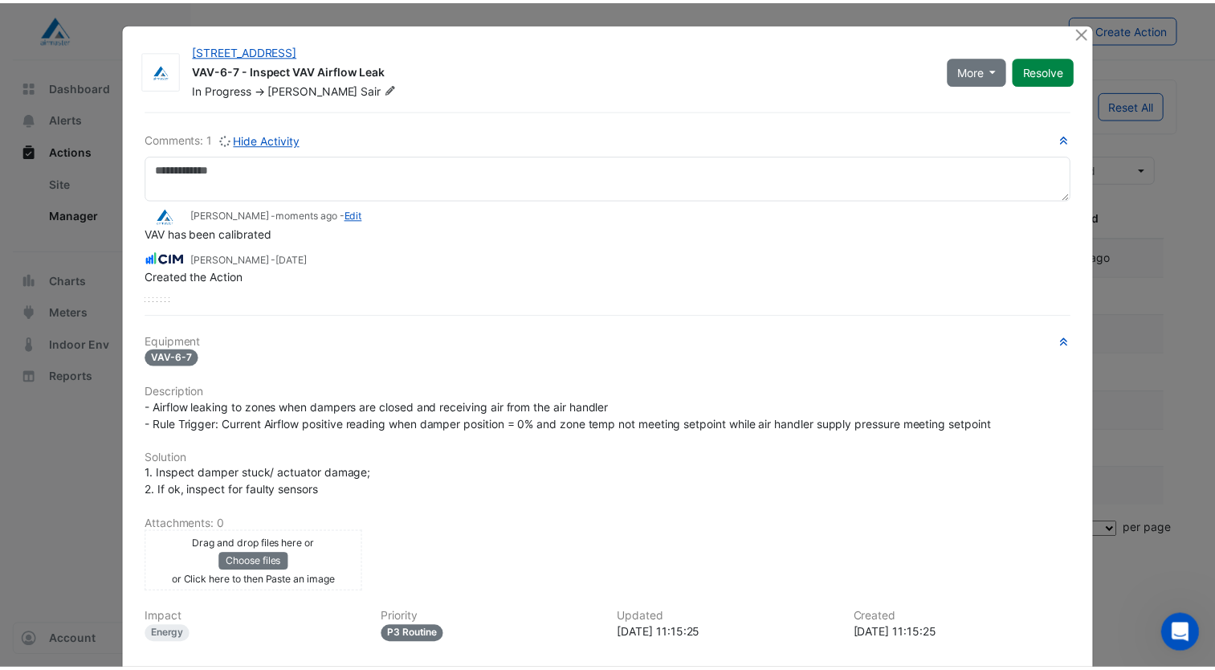
scroll to position [0, 0]
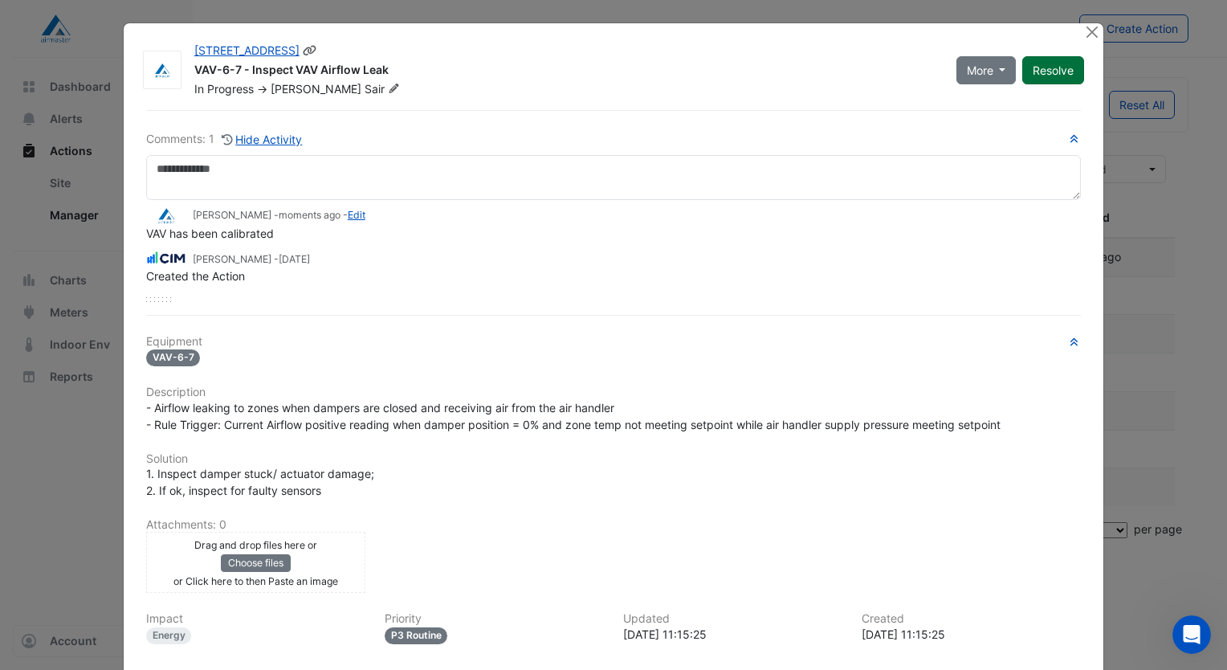
click at [1061, 64] on button "Resolve" at bounding box center [1054, 70] width 62 height 28
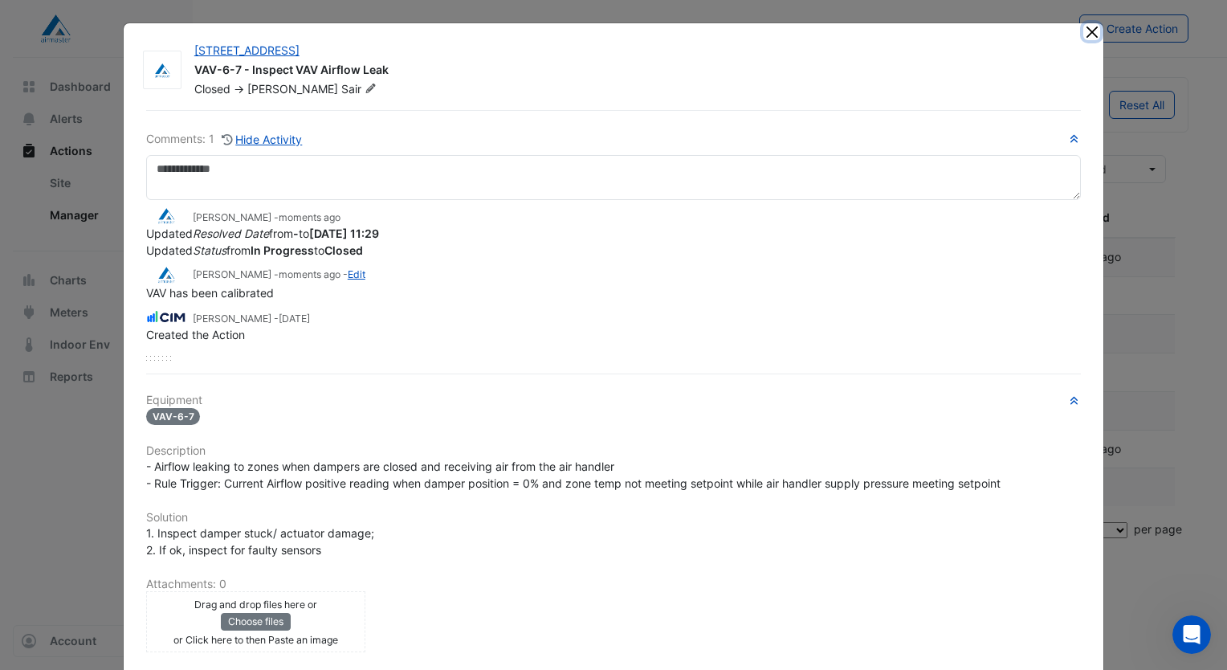
click at [1092, 37] on button "Close" at bounding box center [1092, 31] width 17 height 17
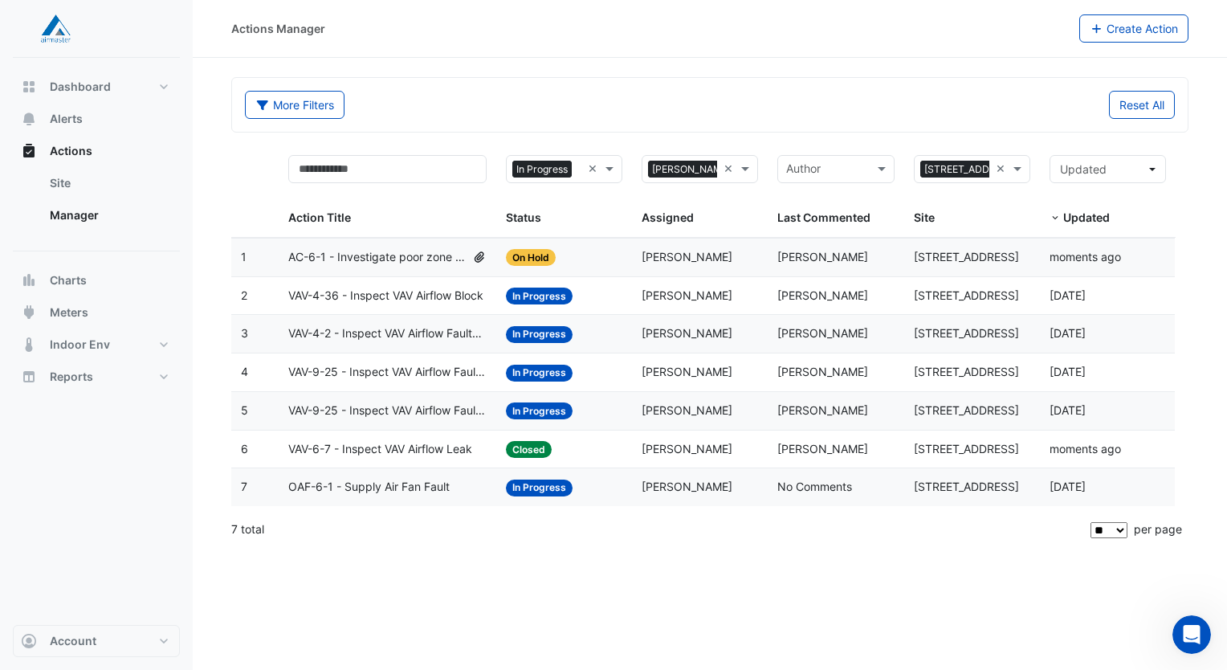
click at [443, 490] on span "OAF-6-1 - Supply Air Fan Fault" at bounding box center [368, 487] width 161 height 18
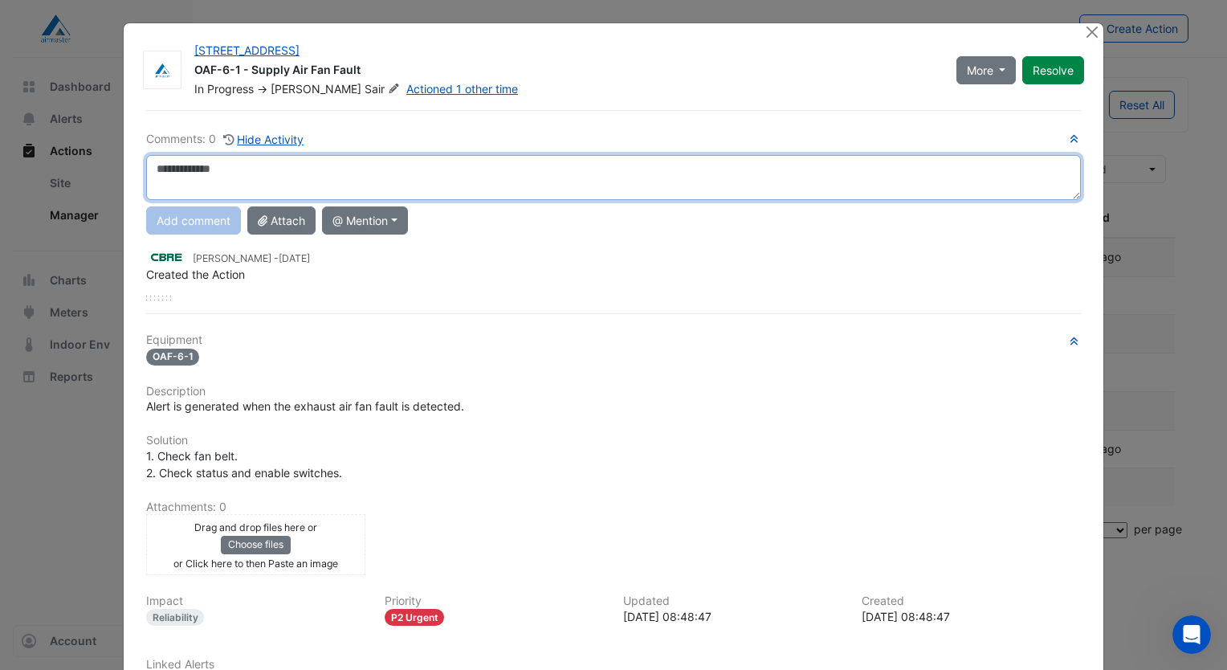
click at [228, 165] on textarea at bounding box center [613, 177] width 935 height 45
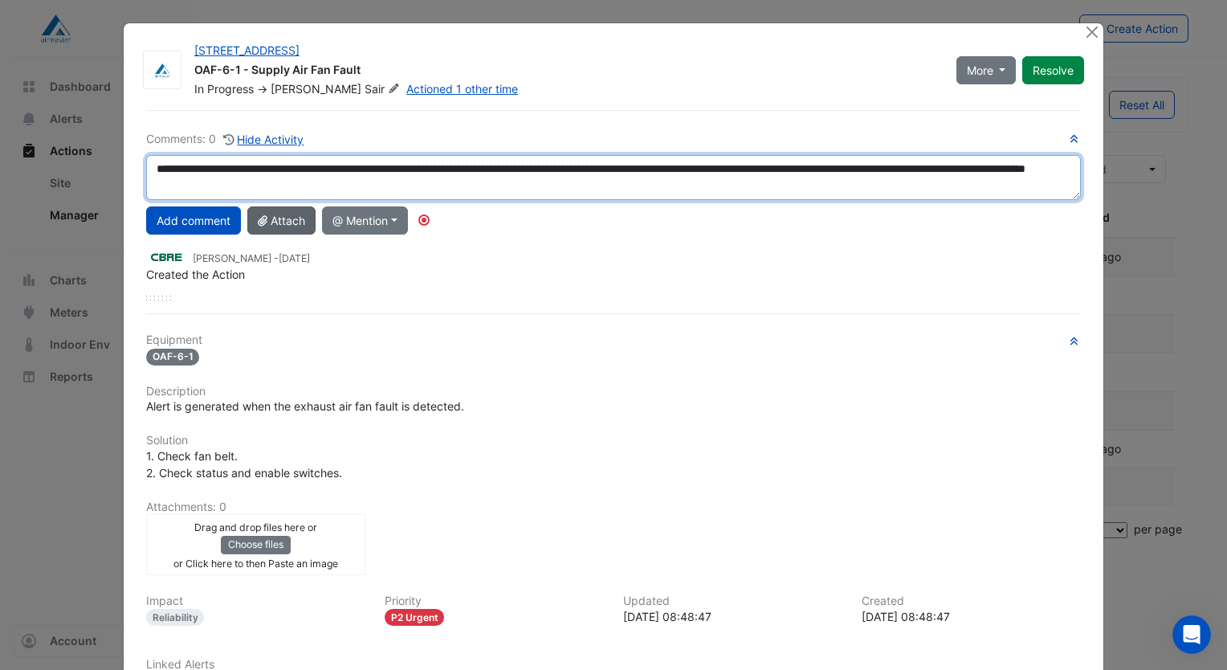
type textarea "**********"
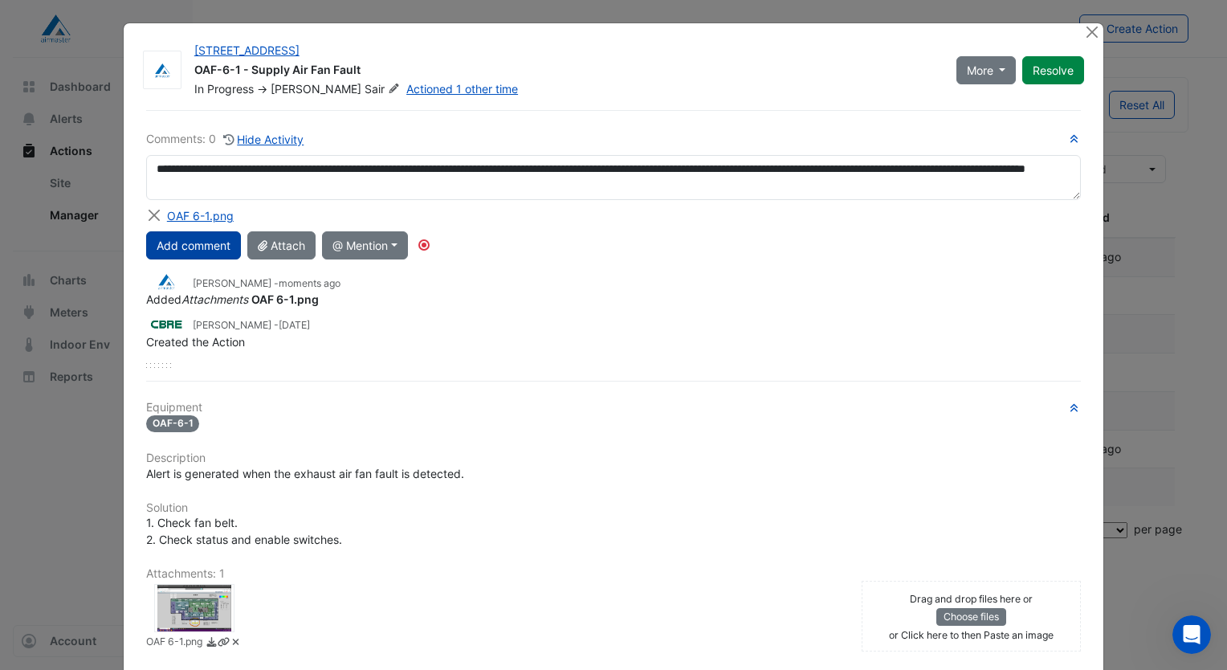
click at [194, 243] on button "Add comment" at bounding box center [193, 245] width 95 height 28
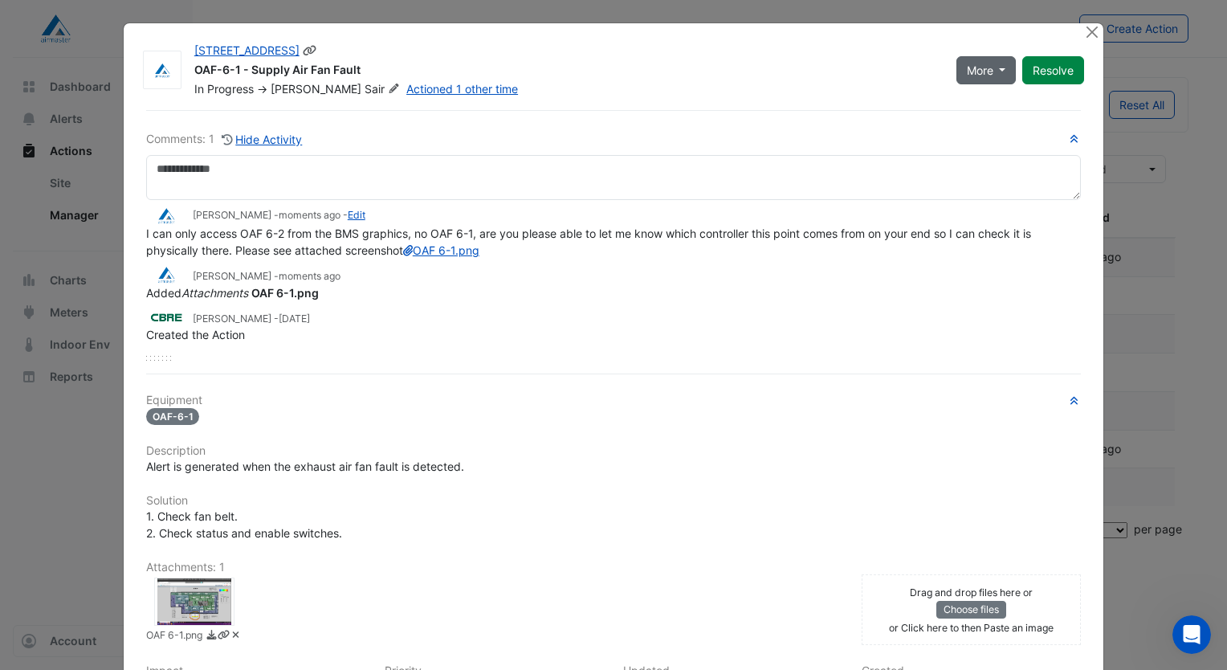
click at [984, 69] on span "More" at bounding box center [980, 70] width 27 height 17
click at [970, 105] on button "On Hold" at bounding box center [1013, 103] width 127 height 23
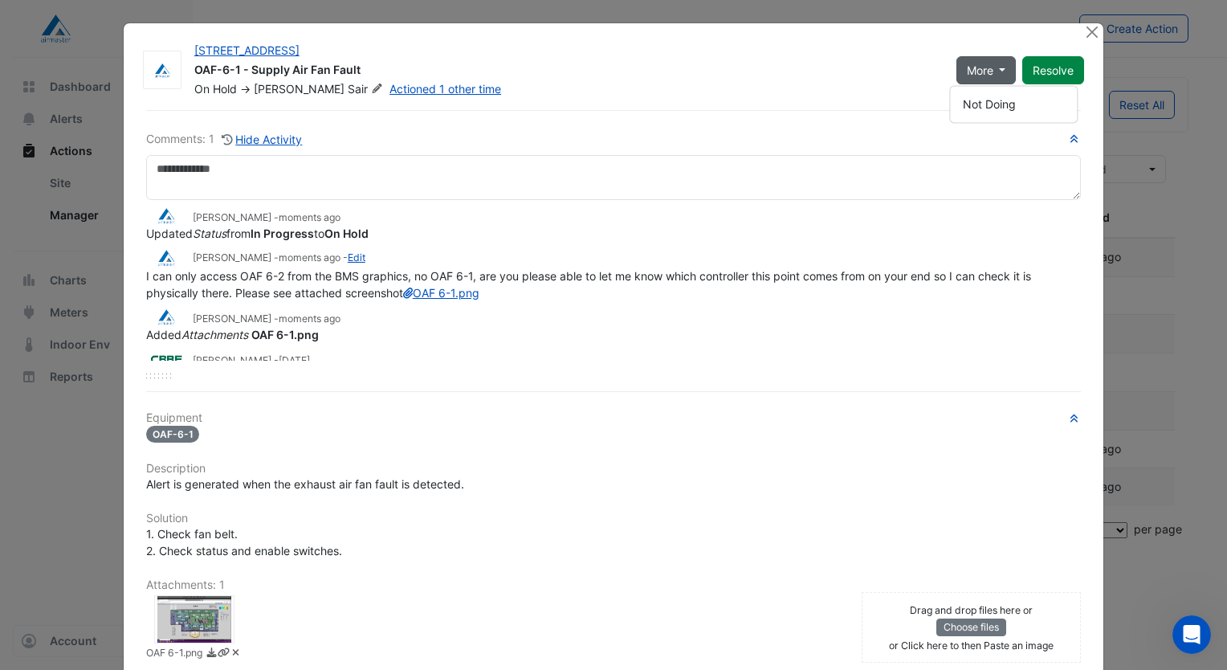
click at [1084, 39] on div at bounding box center [1094, 32] width 20 height 18
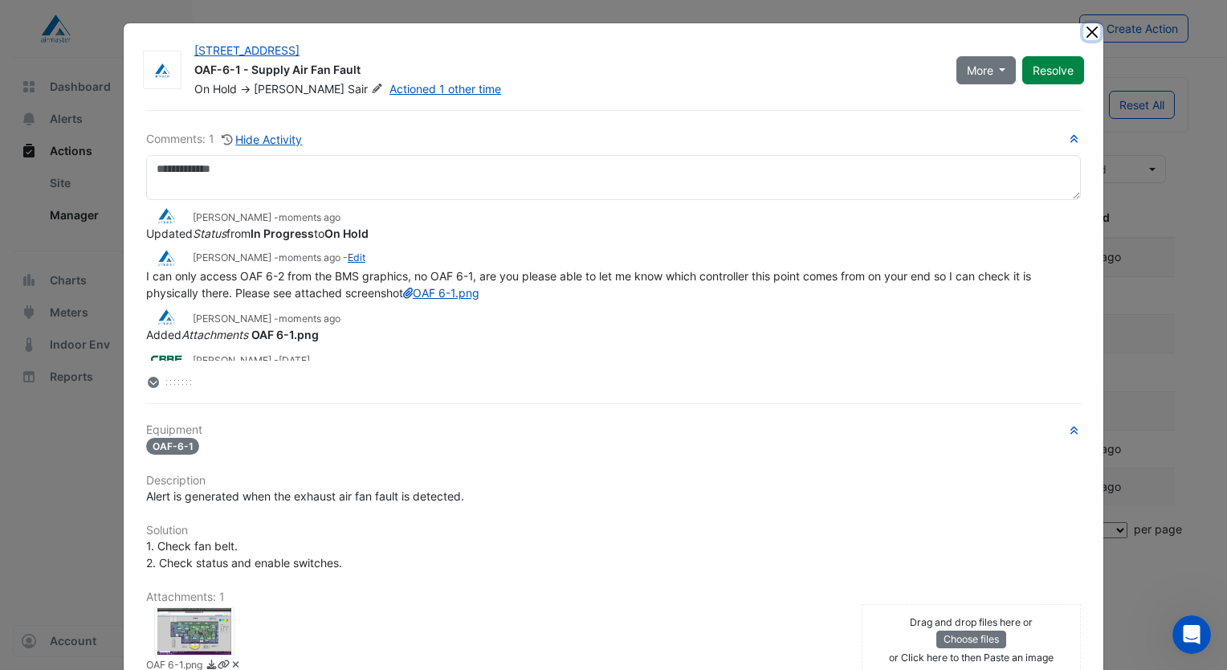
click at [1084, 34] on button "Close" at bounding box center [1092, 31] width 17 height 17
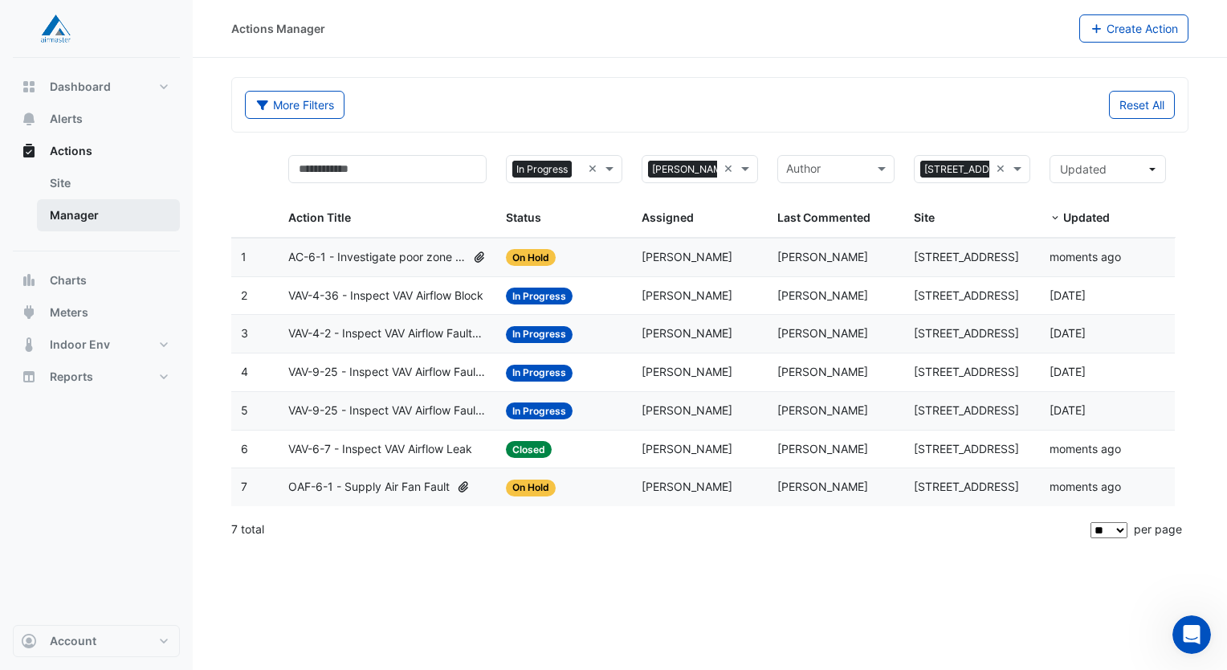
click at [59, 214] on link "Manager" at bounding box center [108, 215] width 143 height 32
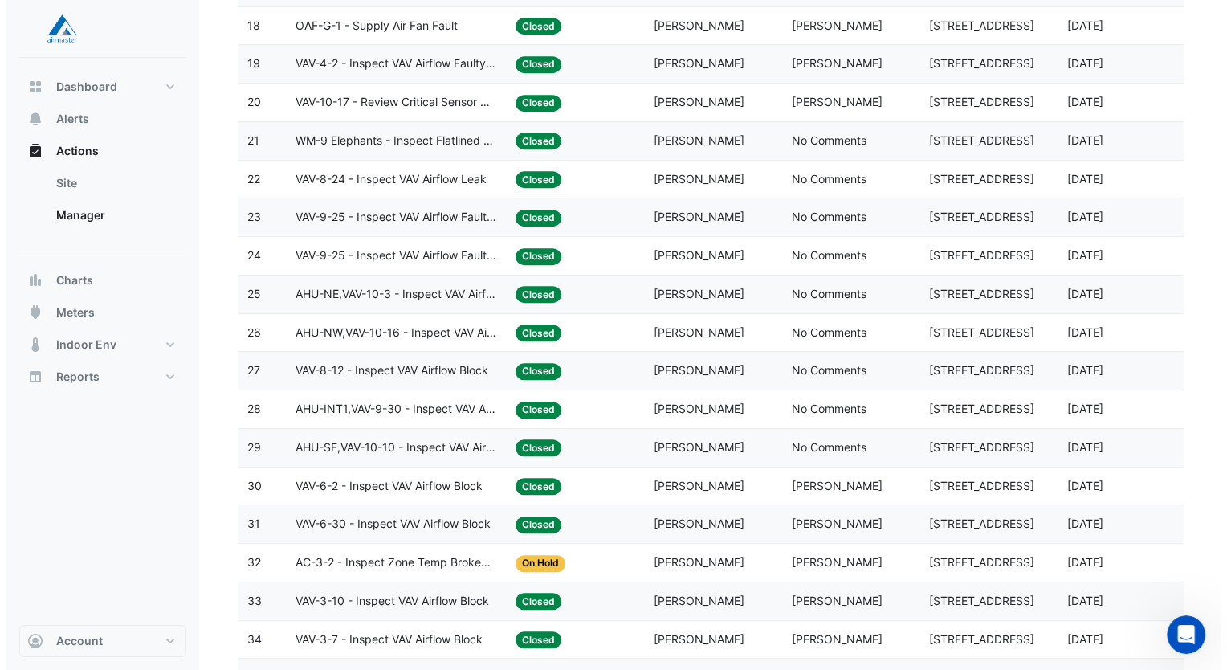
scroll to position [1205, 0]
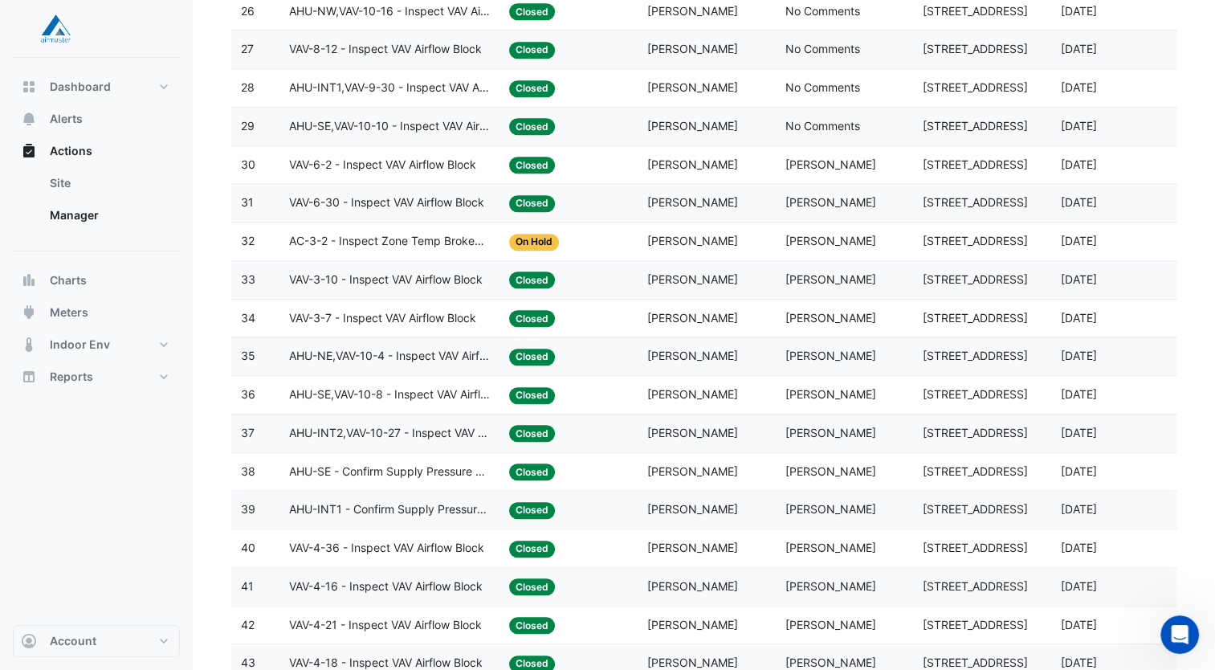
click at [408, 236] on span "AC-3-2 - Inspect Zone Temp Broken Sensor" at bounding box center [389, 241] width 201 height 18
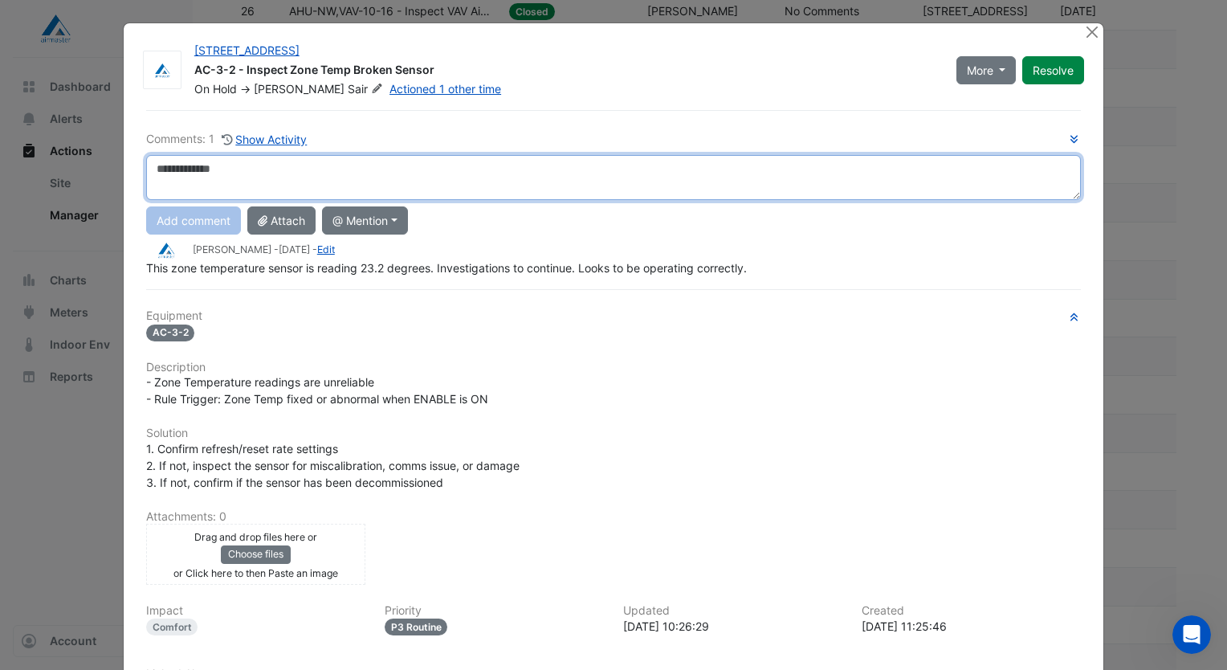
click at [315, 165] on textarea at bounding box center [613, 177] width 935 height 45
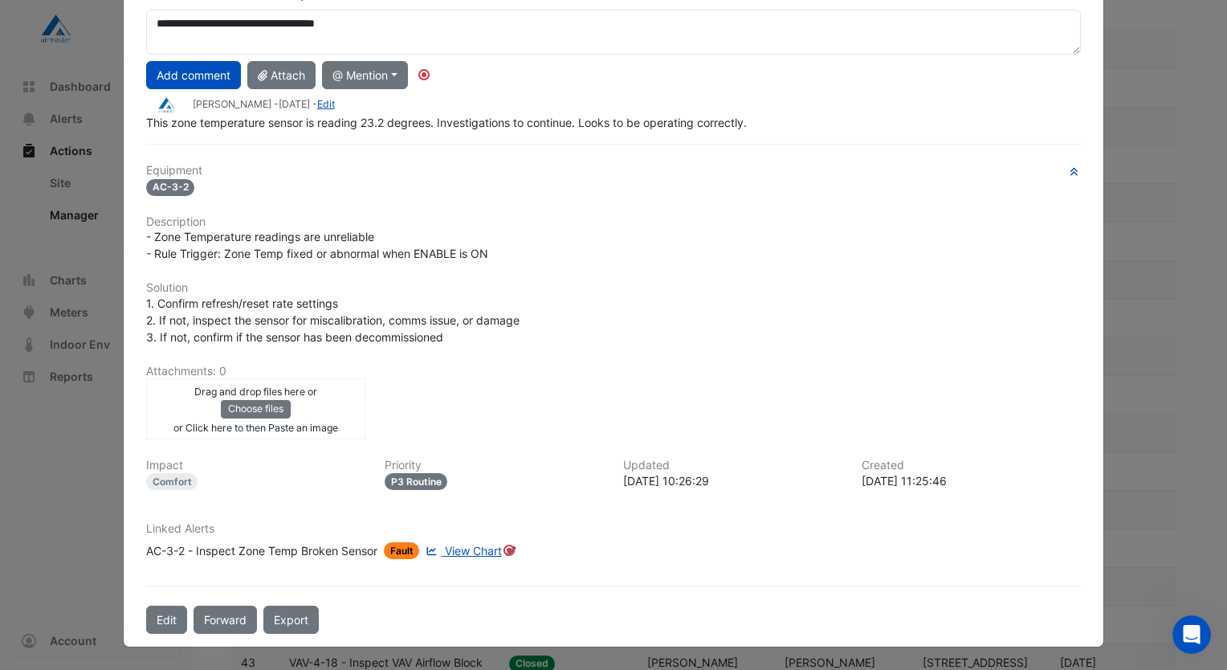
click at [472, 556] on span "View Chart" at bounding box center [473, 551] width 57 height 14
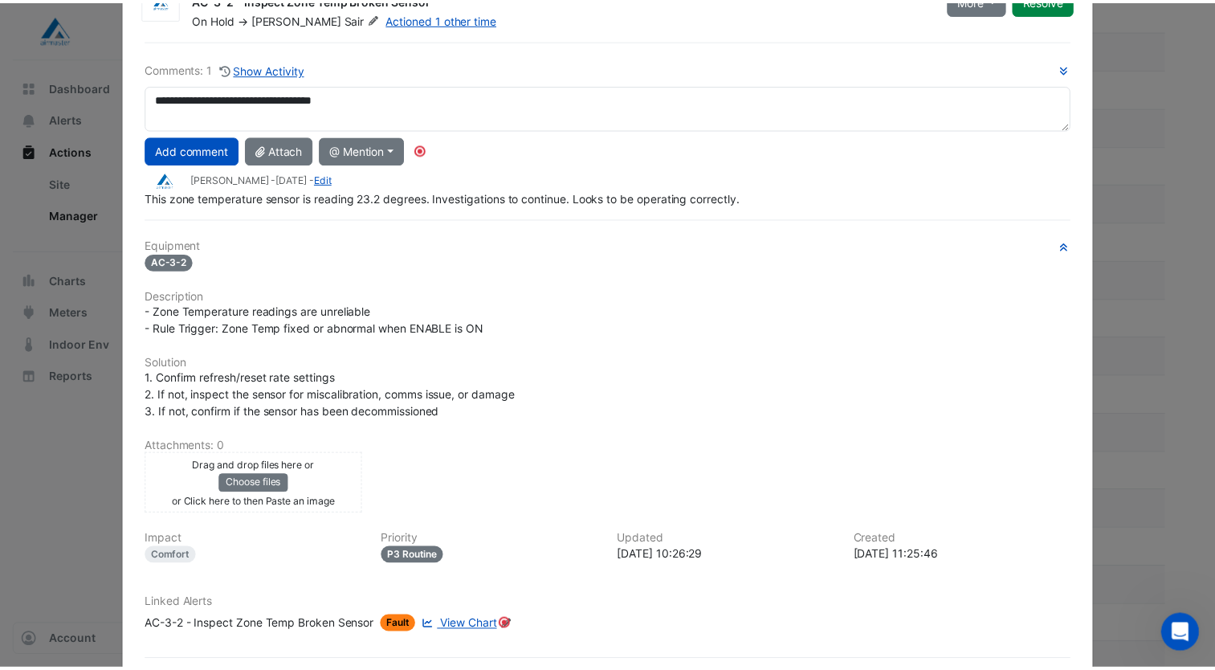
scroll to position [0, 0]
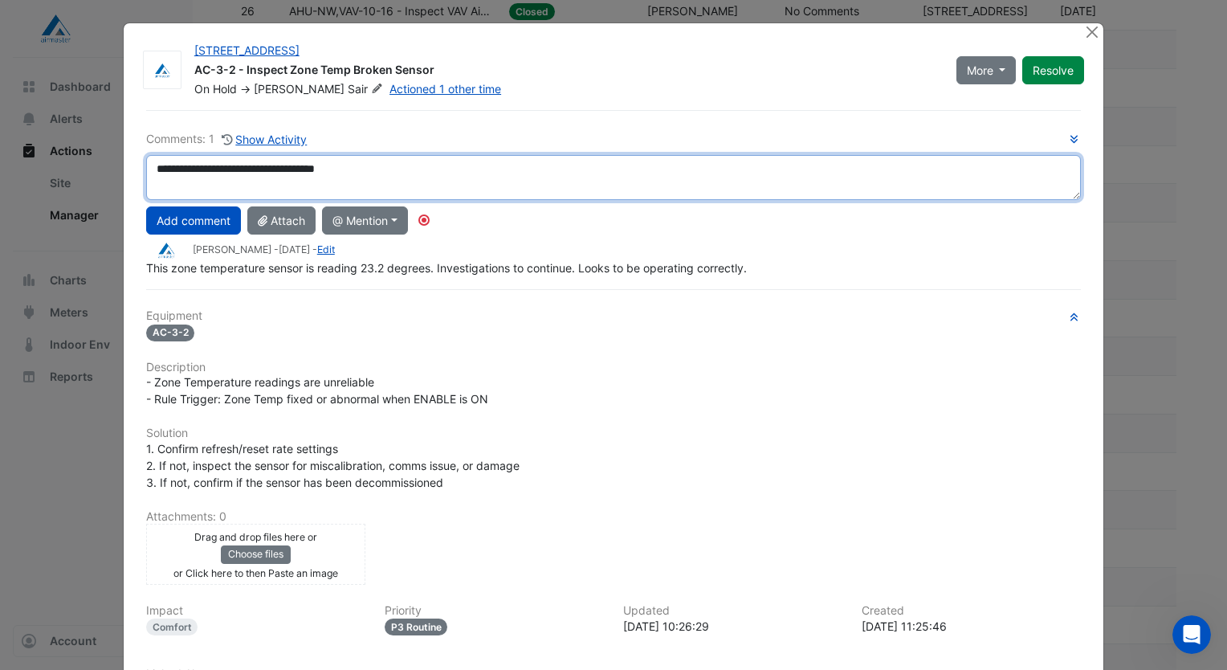
click at [412, 166] on textarea "**********" at bounding box center [613, 177] width 935 height 45
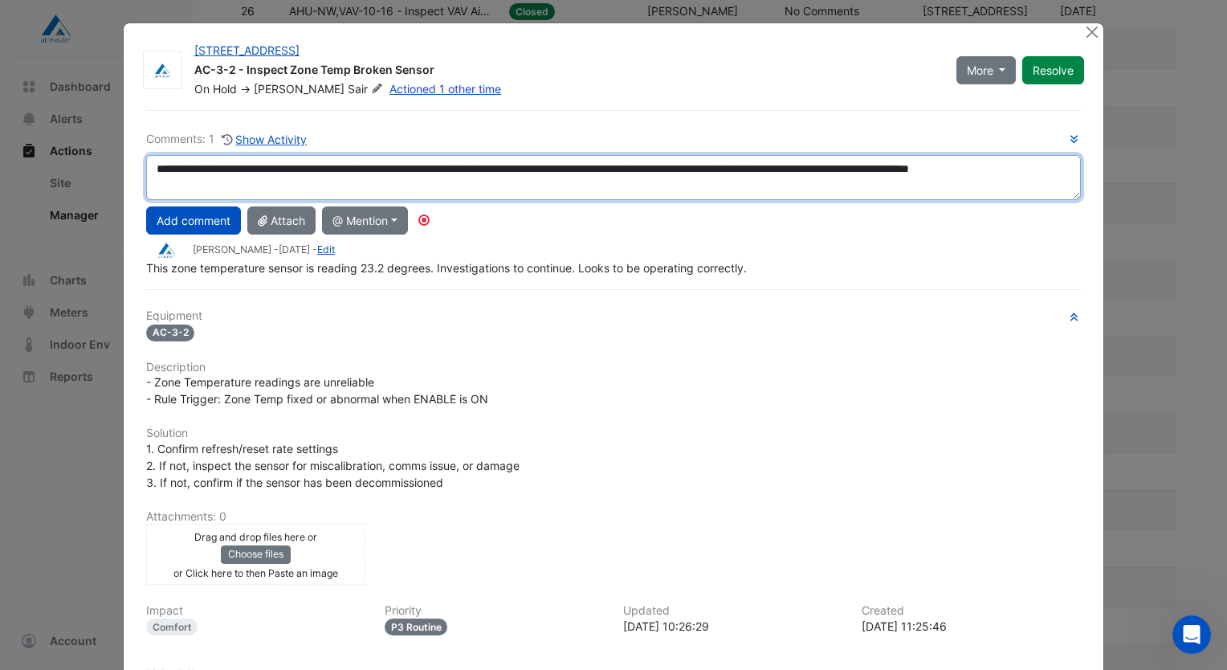
click at [290, 172] on textarea "**********" at bounding box center [613, 177] width 935 height 45
type textarea "**********"
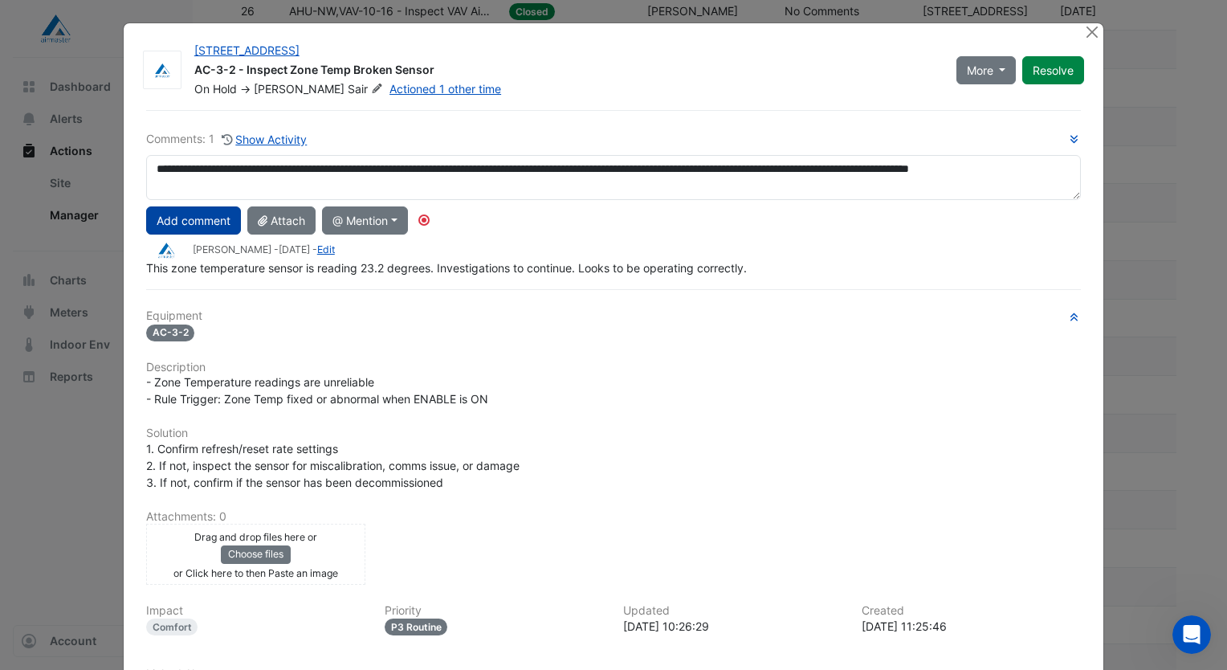
click at [206, 225] on button "Add comment" at bounding box center [193, 220] width 95 height 28
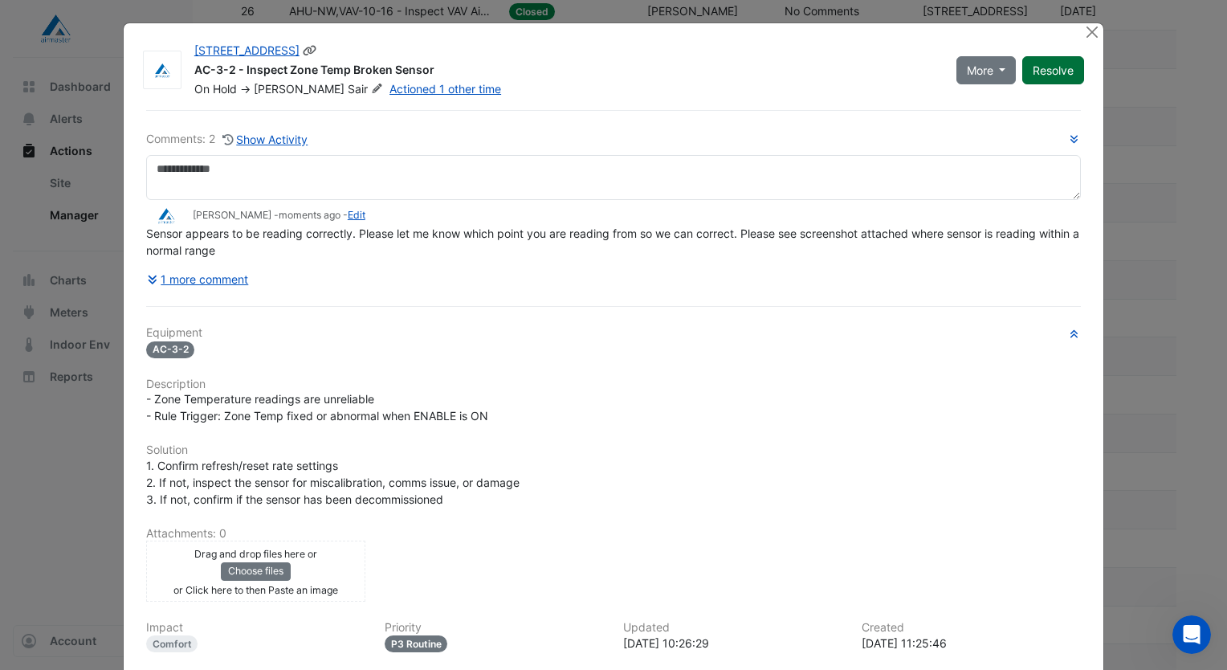
click at [1056, 76] on button "Resolve" at bounding box center [1054, 70] width 62 height 28
click at [1084, 30] on button "Close" at bounding box center [1092, 31] width 17 height 17
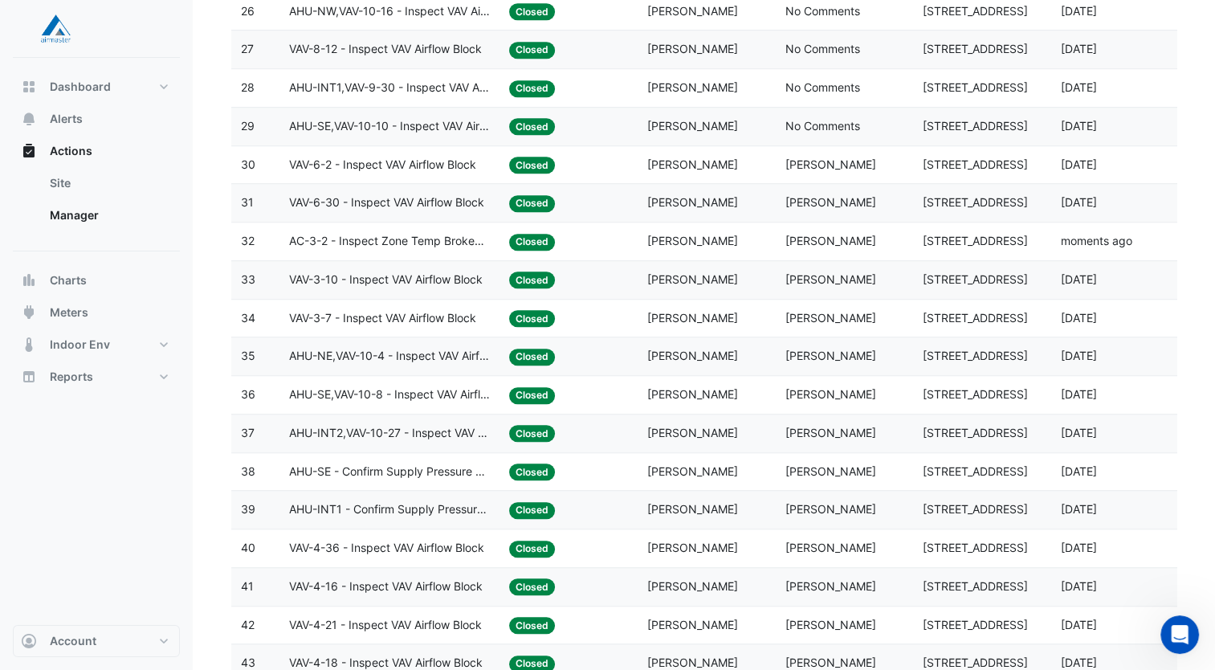
scroll to position [1520, 0]
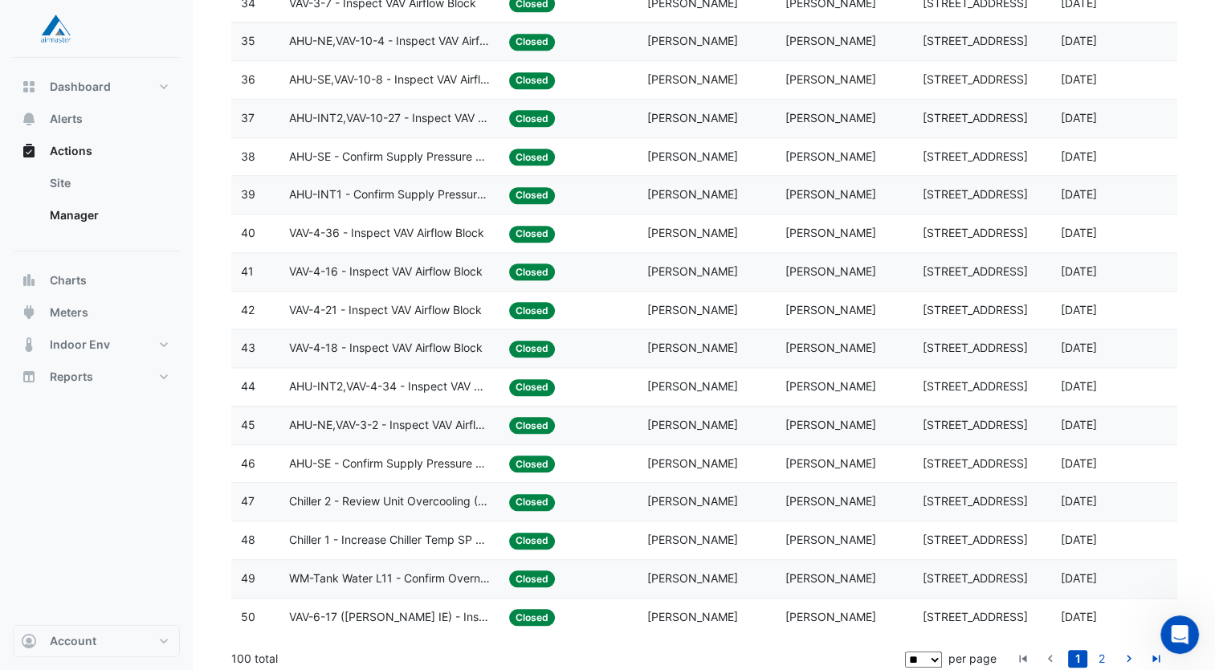
click at [944, 651] on div "** ** ** *** per page" at bounding box center [949, 659] width 95 height 18
click at [936, 651] on select "** ** ** ***" at bounding box center [923, 659] width 37 height 16
select select "***"
click at [942, 651] on select "** ** ** ***" at bounding box center [923, 659] width 37 height 16
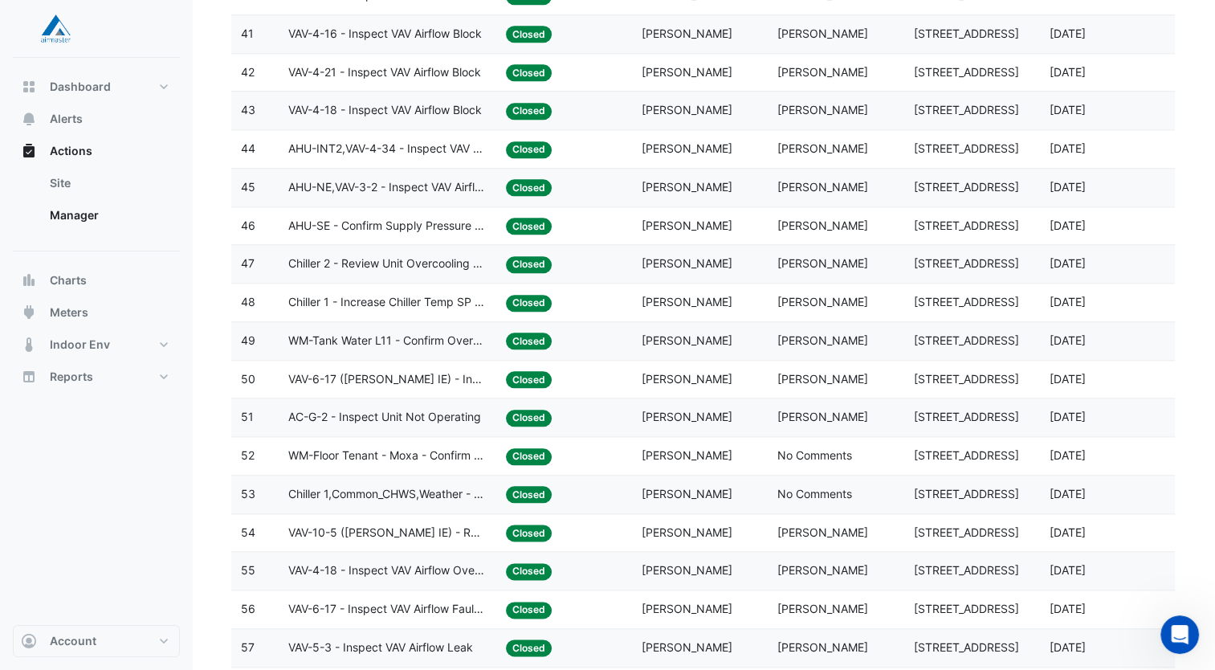
scroll to position [1743, 0]
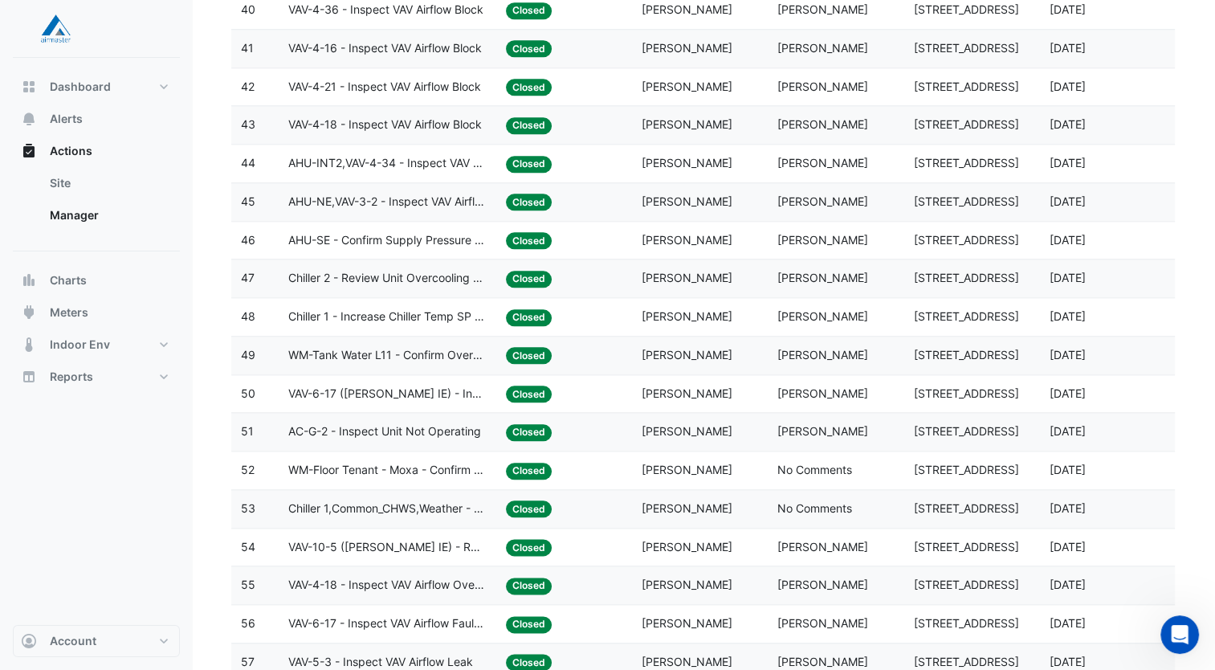
click at [429, 462] on span "WM-Floor Tenant - Moxa - Confirm Overnight Water Consumption" at bounding box center [387, 470] width 198 height 18
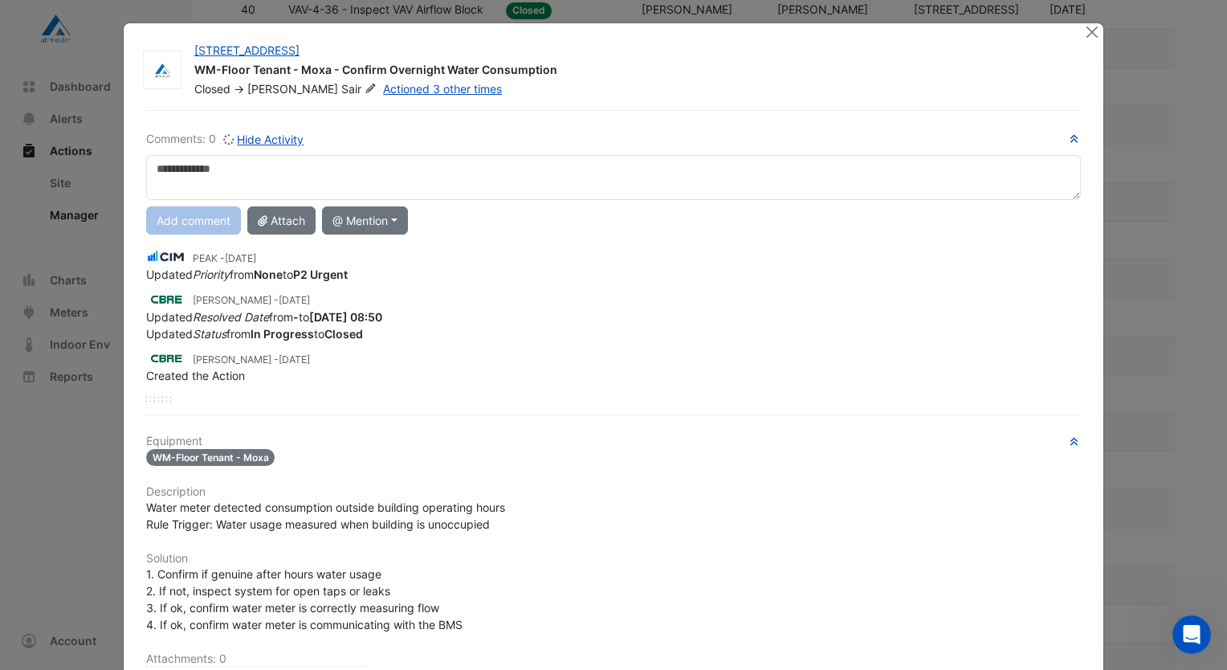
drag, startPoint x: 429, startPoint y: 462, endPoint x: 786, endPoint y: 382, distance: 365.6
click at [786, 382] on div "PEAK - 5 months and 24 days ago Updated Priority from None to P2 Urgent Bilal E…" at bounding box center [613, 321] width 935 height 161
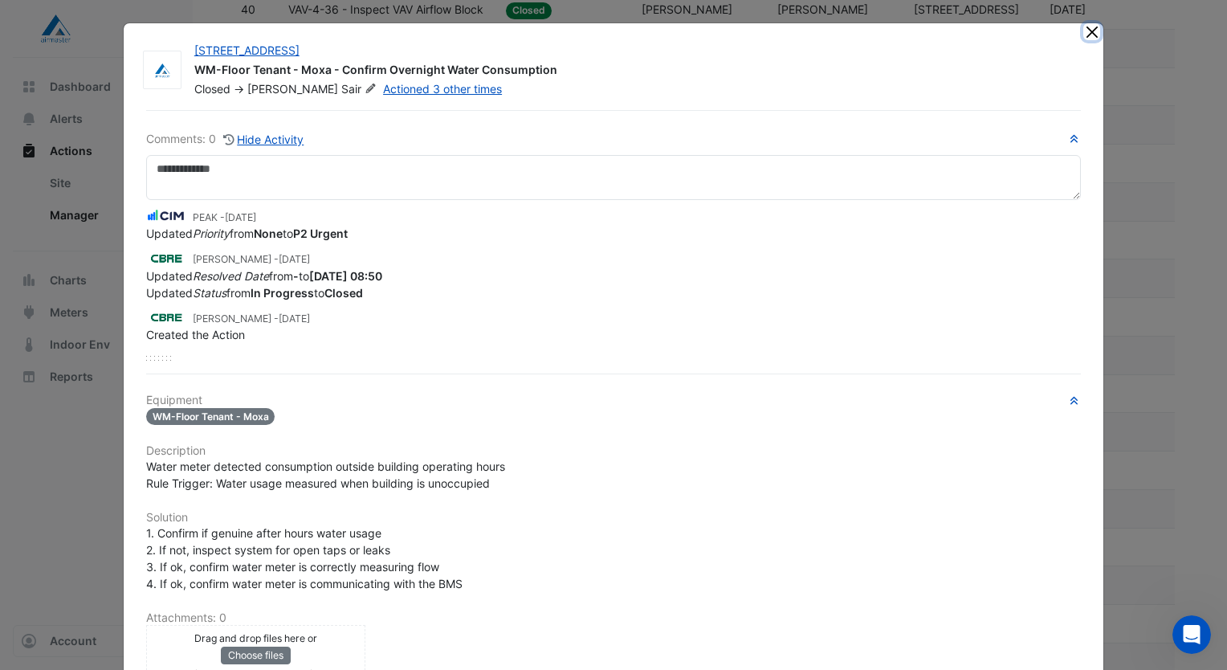
click at [1091, 32] on button "Close" at bounding box center [1092, 31] width 17 height 17
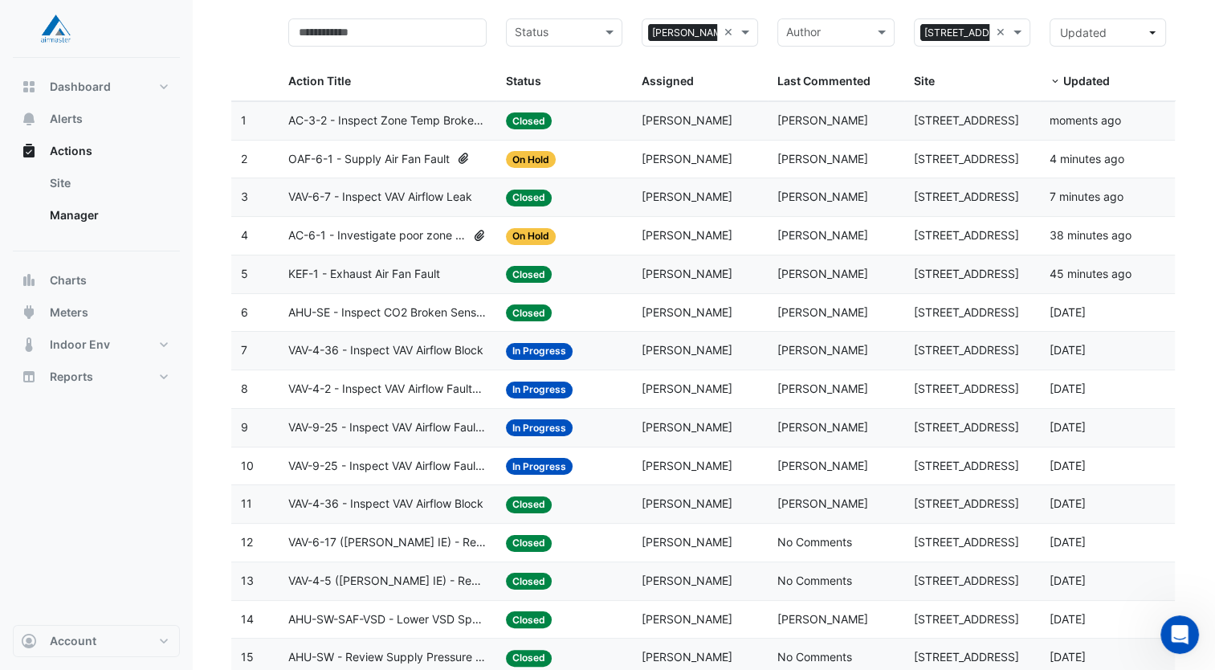
scroll to position [0, 0]
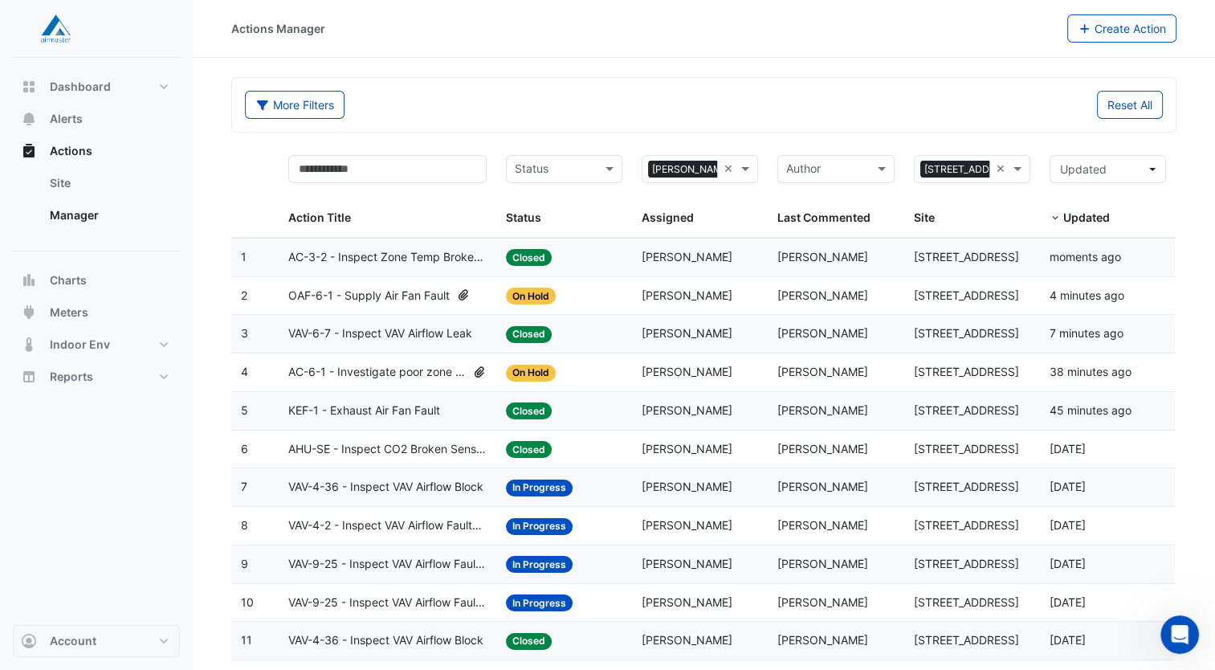
click at [527, 86] on div "More Filters Reset All" at bounding box center [704, 105] width 944 height 54
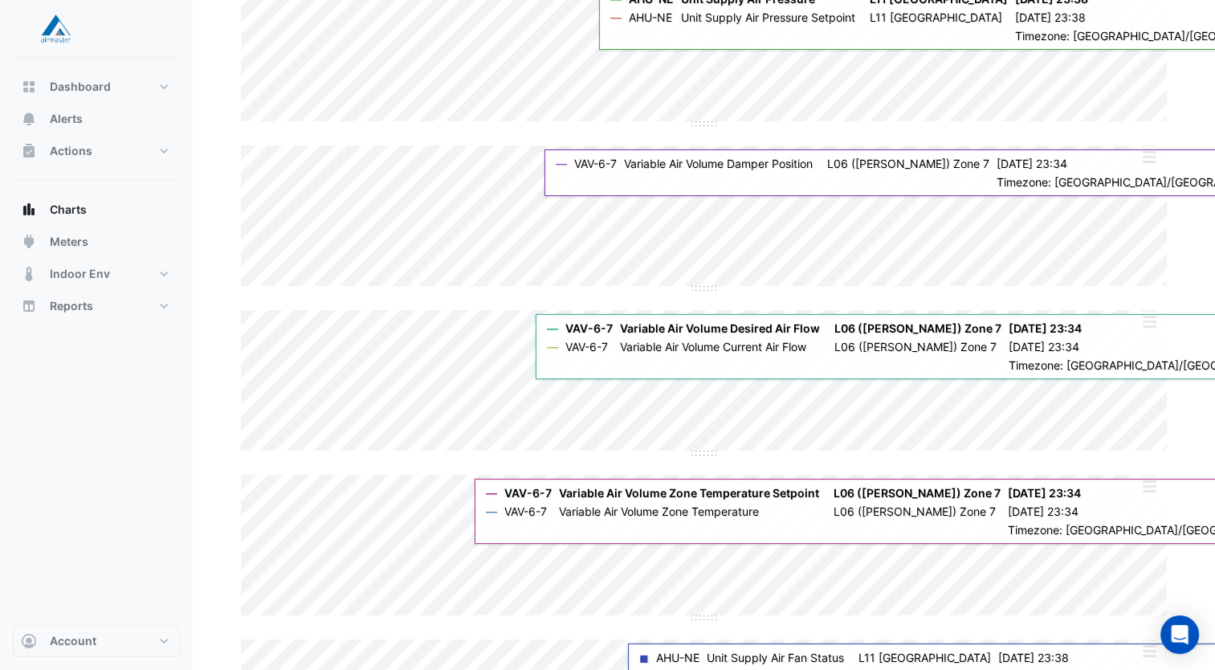
scroll to position [161, 0]
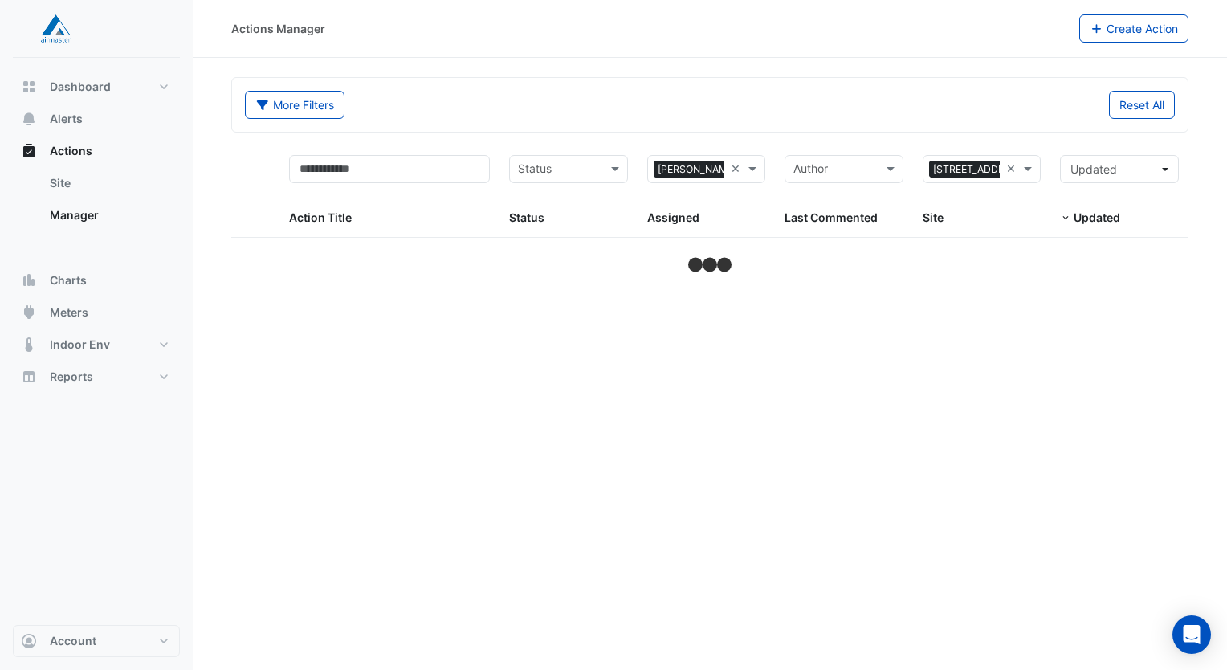
select select "***"
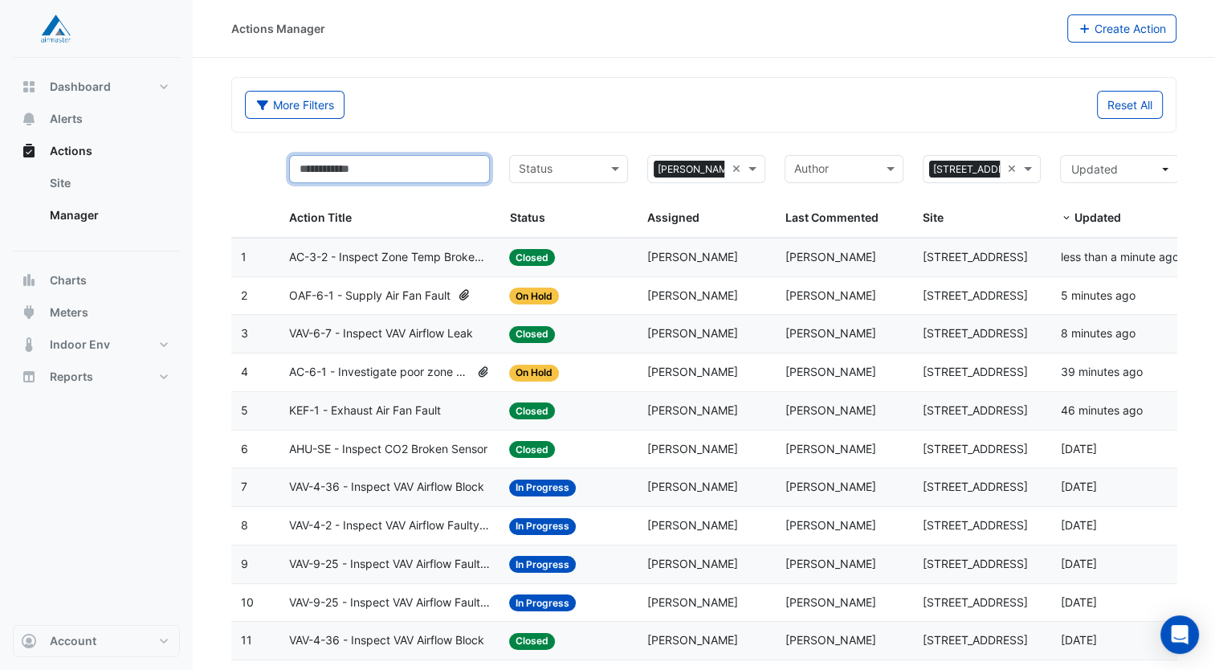
click at [424, 169] on input "text" at bounding box center [389, 169] width 201 height 28
click at [439, 116] on div "More Filters" at bounding box center [469, 105] width 469 height 28
click at [552, 97] on div "More Filters" at bounding box center [469, 105] width 469 height 28
click at [549, 97] on div "More Filters" at bounding box center [469, 105] width 469 height 28
